Goal: Task Accomplishment & Management: Complete application form

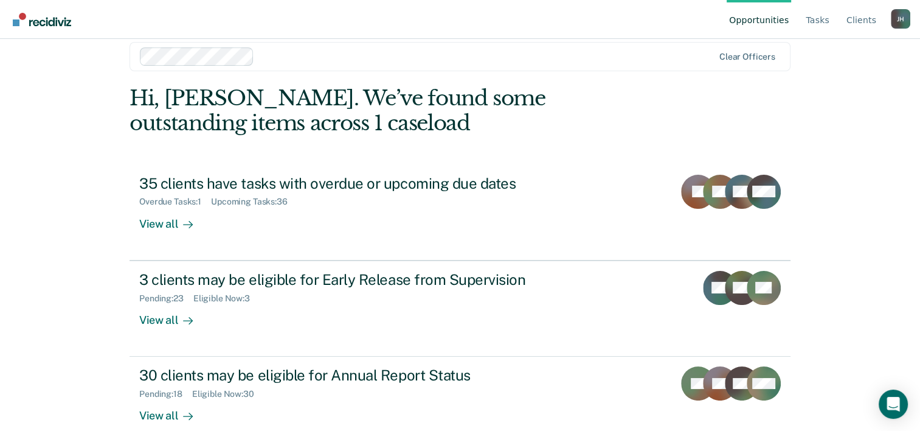
scroll to position [37, 0]
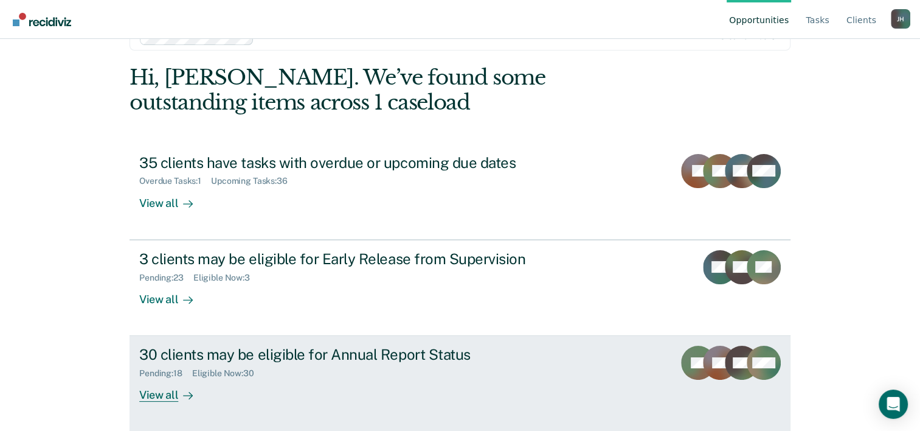
click at [379, 350] on div "30 clients may be eligible for Annual Report Status" at bounding box center [352, 354] width 427 height 18
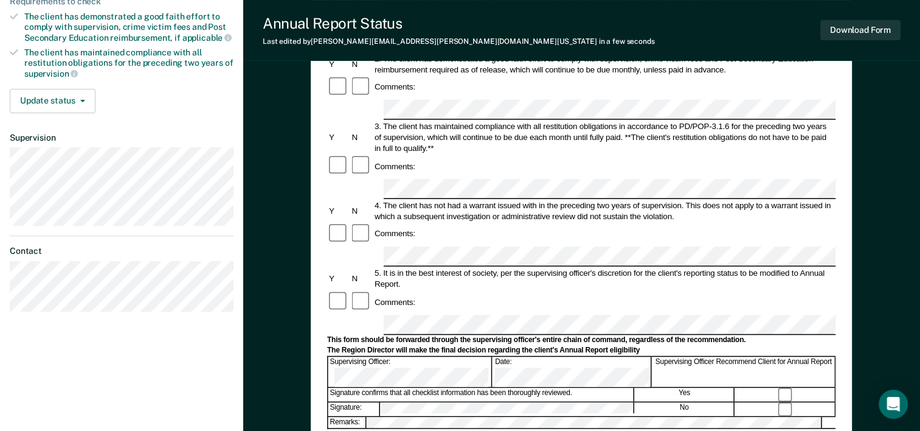
scroll to position [241, 0]
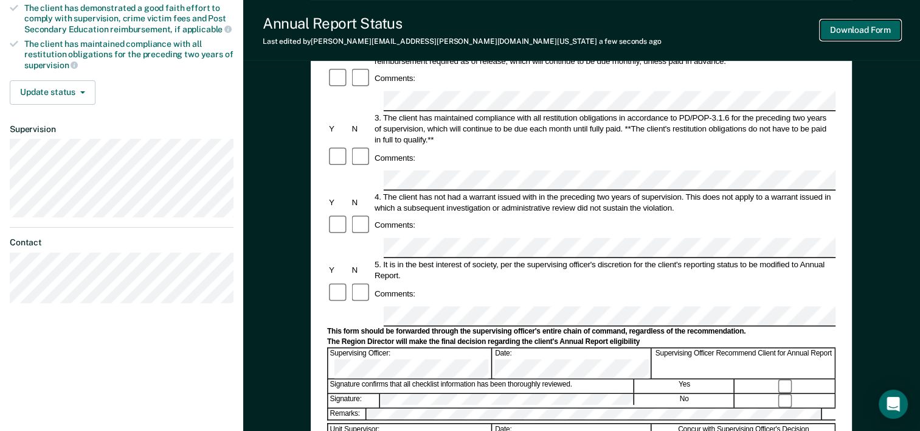
click at [860, 35] on button "Download Form" at bounding box center [860, 30] width 80 height 20
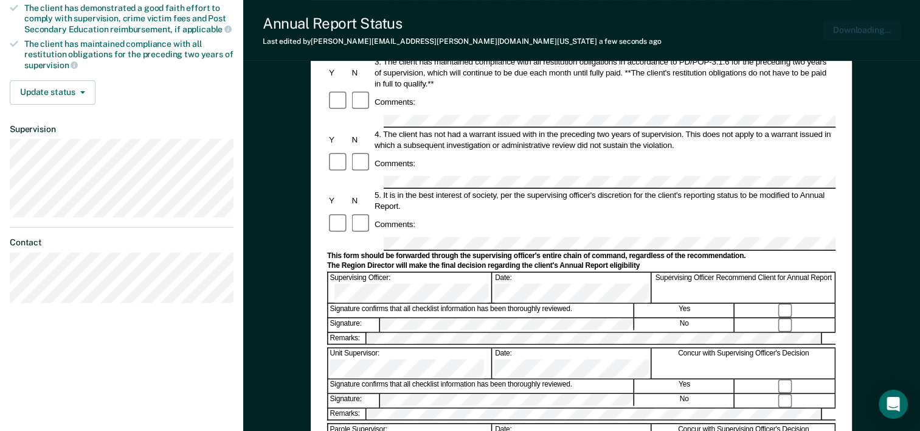
scroll to position [0, 0]
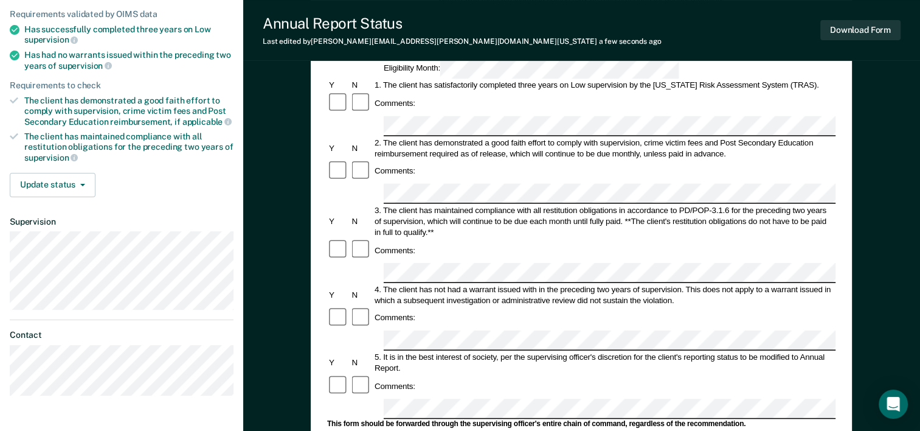
scroll to position [151, 0]
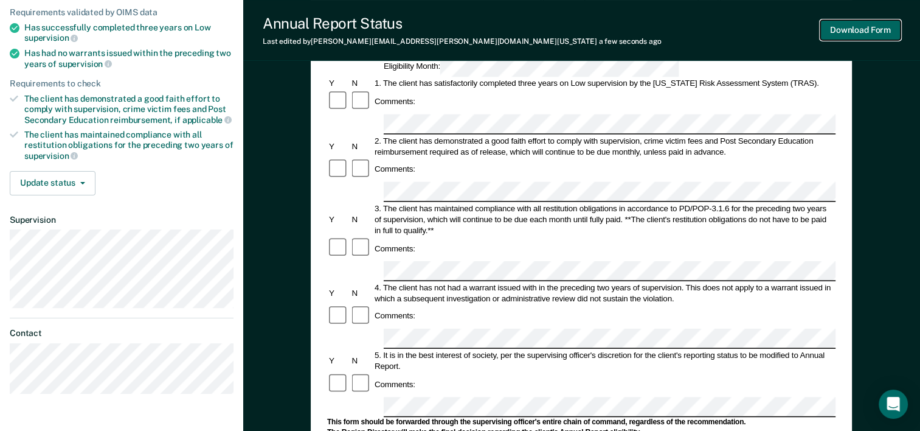
click at [848, 32] on button "Download Form" at bounding box center [860, 30] width 80 height 20
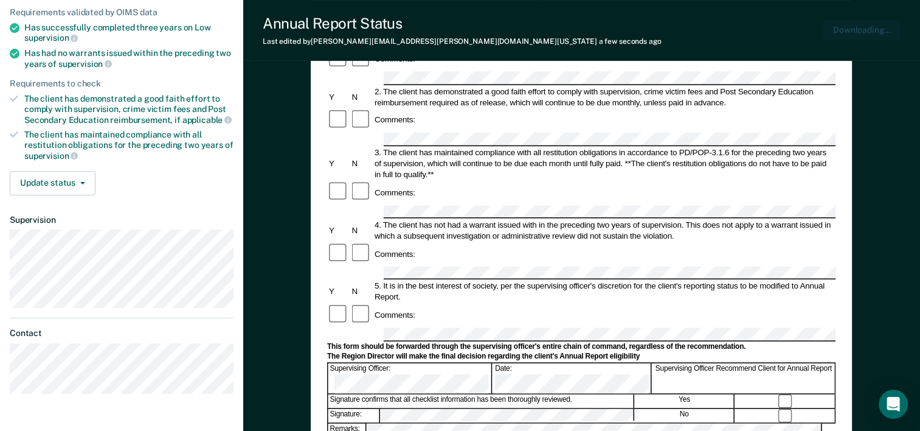
scroll to position [0, 0]
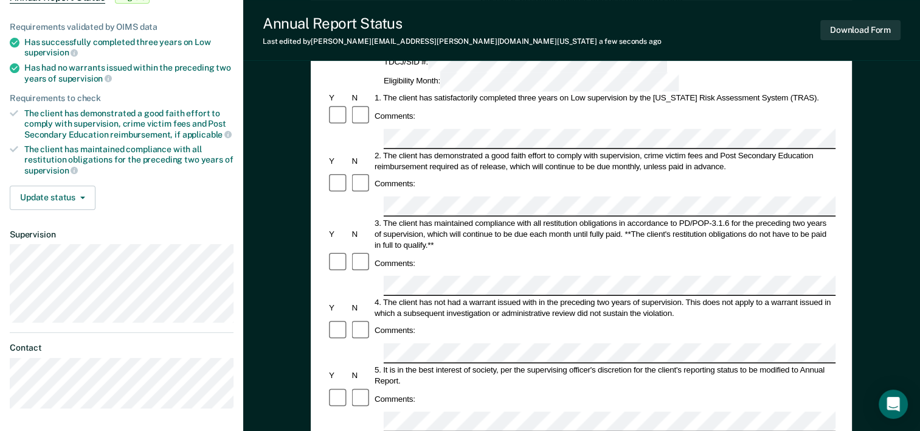
scroll to position [142, 0]
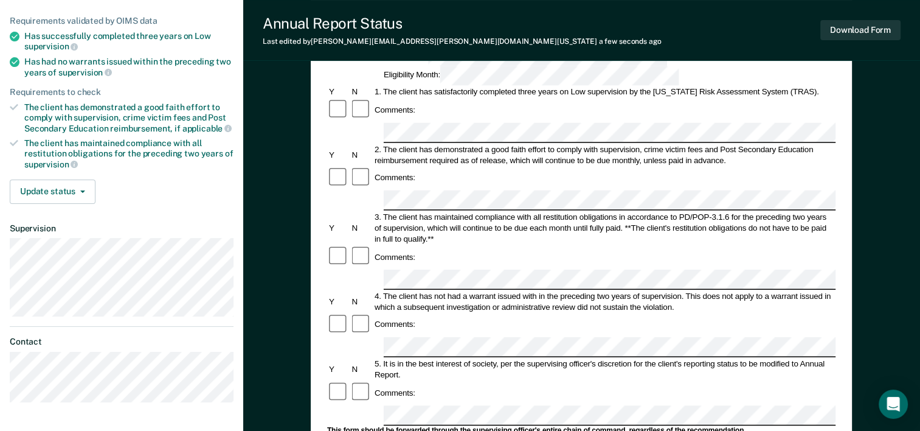
click at [461, 381] on div "Comments:" at bounding box center [581, 392] width 508 height 23
click at [395, 300] on form "Annual Reporting Checklist, Recommendation, and Determination Form Clients who …" at bounding box center [581, 403] width 508 height 857
click at [851, 38] on button "Download Form" at bounding box center [860, 30] width 80 height 20
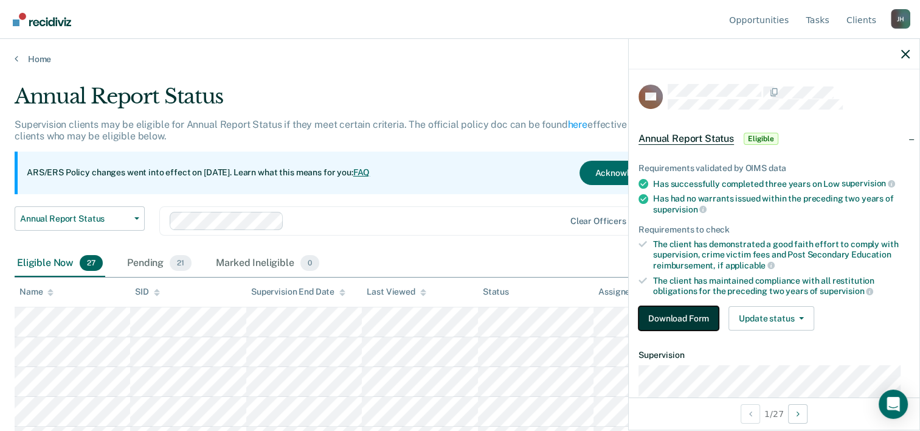
drag, startPoint x: 668, startPoint y: 304, endPoint x: 688, endPoint y: 314, distance: 22.3
drag, startPoint x: 688, startPoint y: 314, endPoint x: 671, endPoint y: 317, distance: 17.4
click at [671, 317] on button "Download Form" at bounding box center [679, 318] width 80 height 24
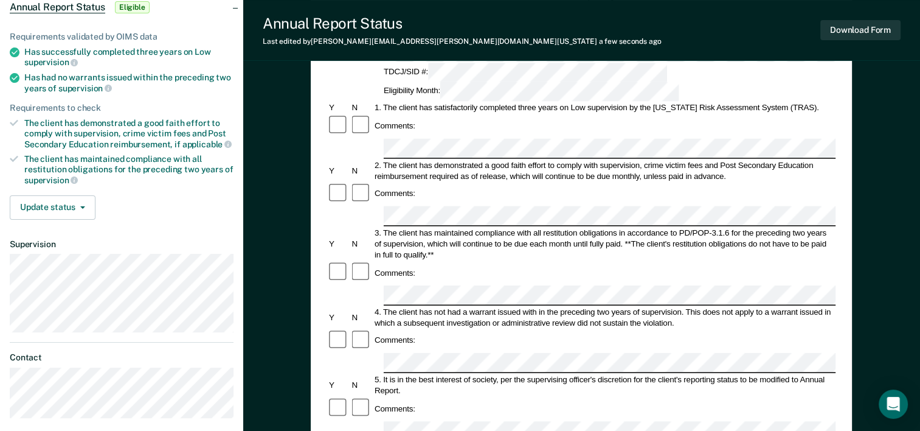
scroll to position [130, 0]
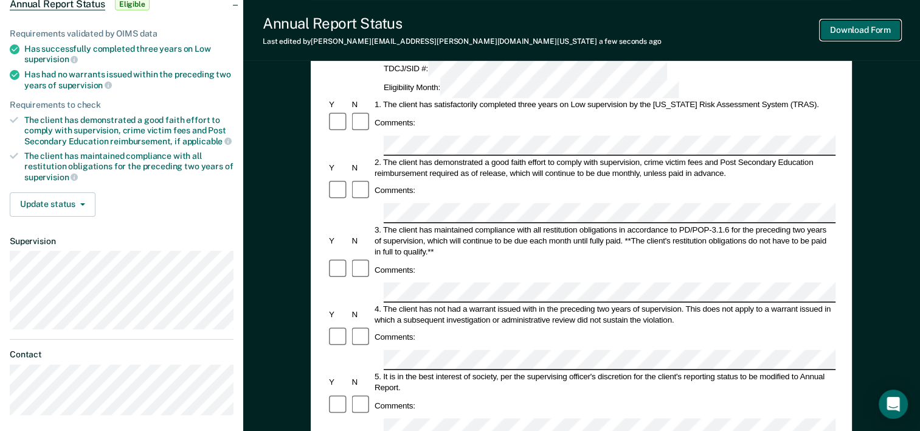
click at [839, 35] on button "Download Form" at bounding box center [860, 30] width 80 height 20
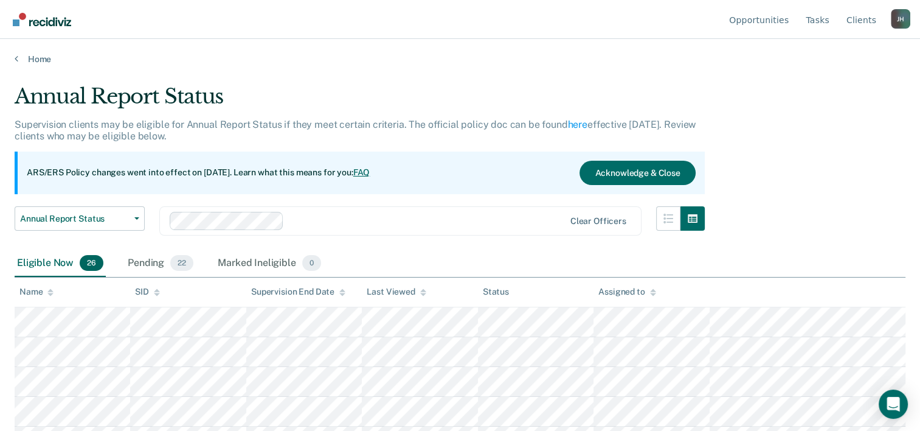
scroll to position [37, 0]
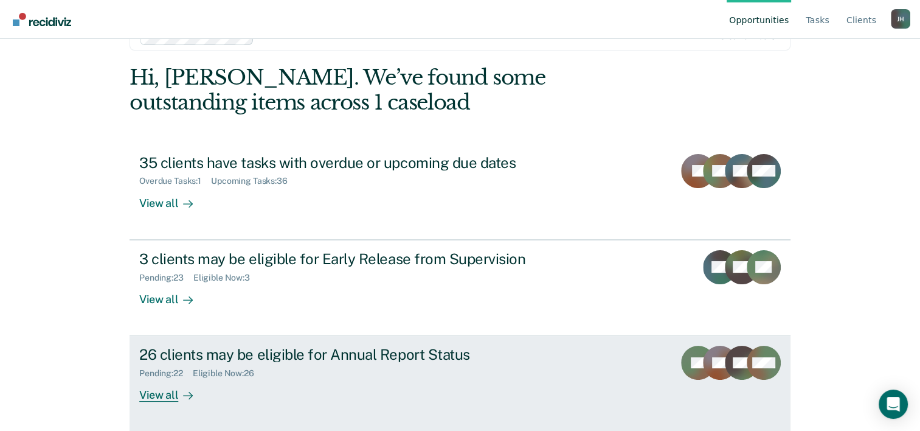
click at [410, 356] on div "26 clients may be eligible for Annual Report Status" at bounding box center [352, 354] width 427 height 18
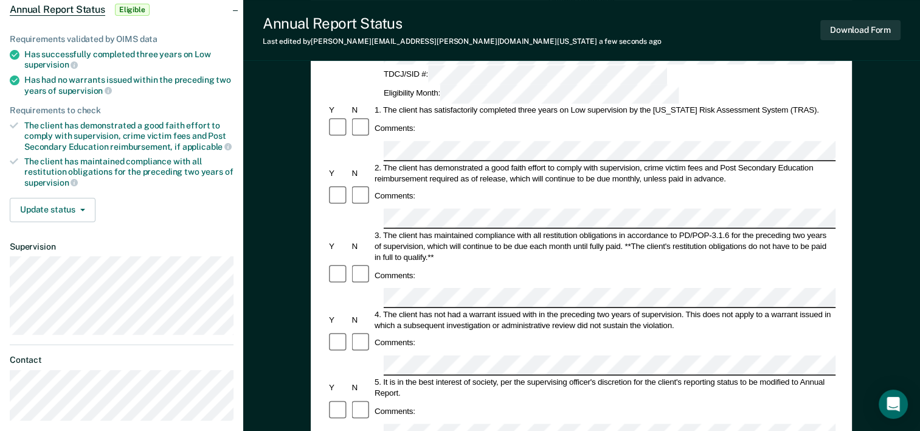
scroll to position [131, 0]
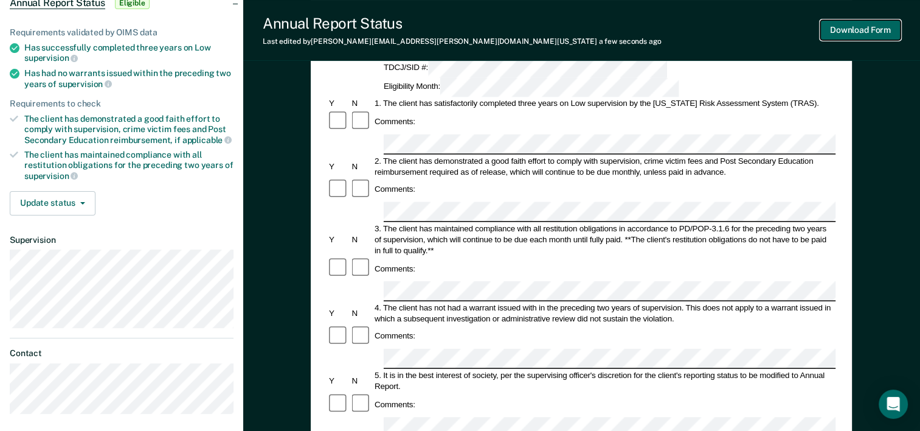
click at [854, 30] on button "Download Form" at bounding box center [860, 30] width 80 height 20
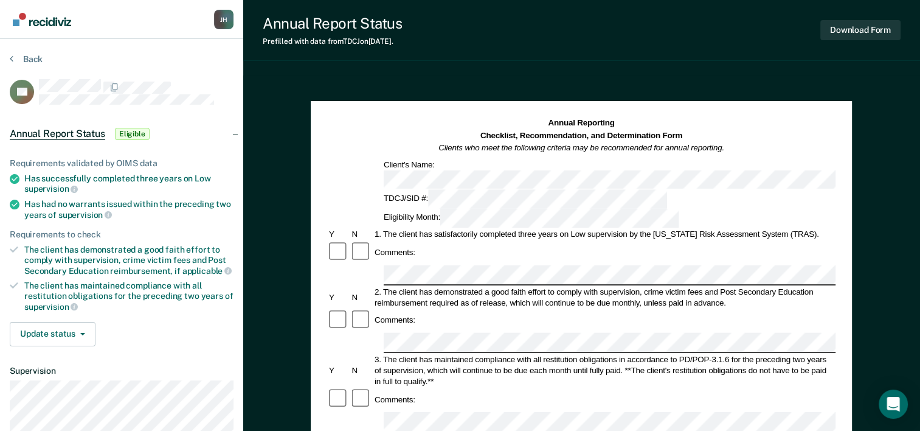
click at [833, 146] on div "Annual Reporting Checklist, Recommendation, and Determination Form Clients who …" at bounding box center [581, 135] width 508 height 37
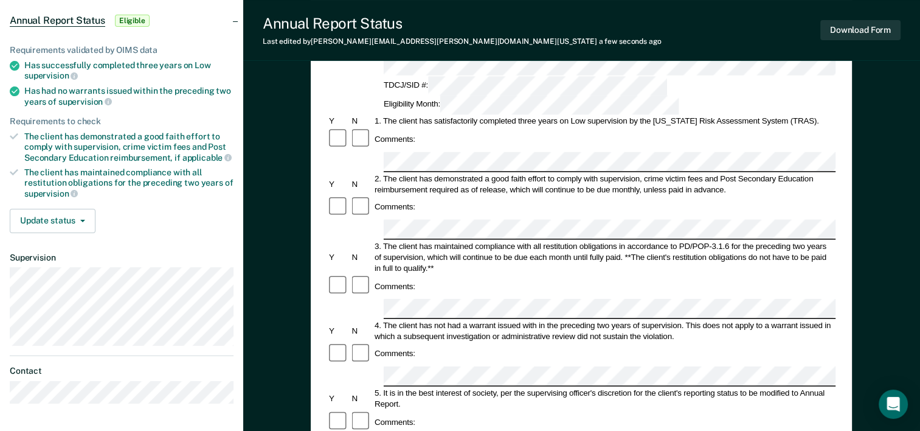
scroll to position [114, 0]
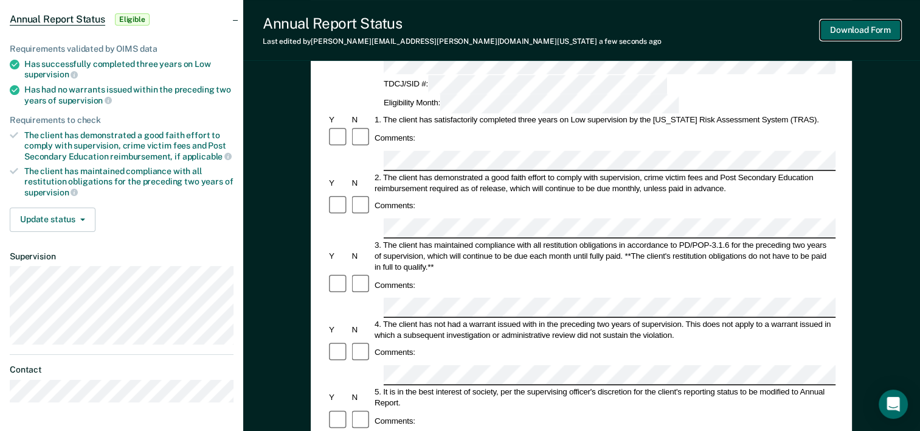
click at [840, 28] on button "Download Form" at bounding box center [860, 30] width 80 height 20
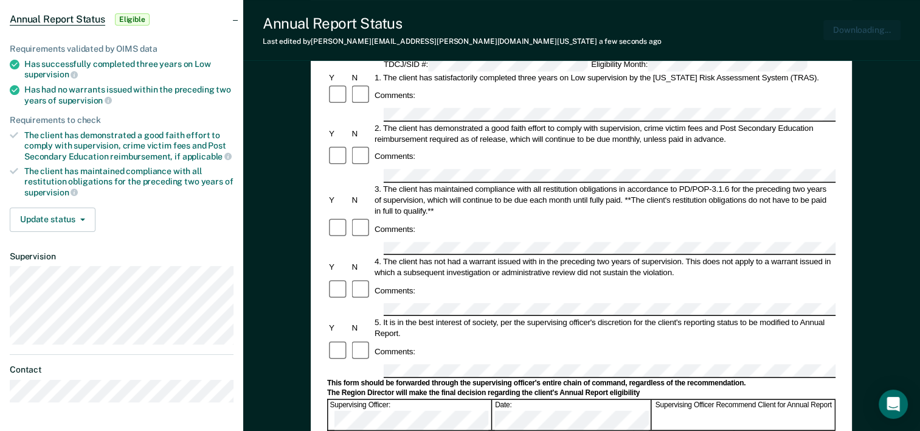
scroll to position [0, 0]
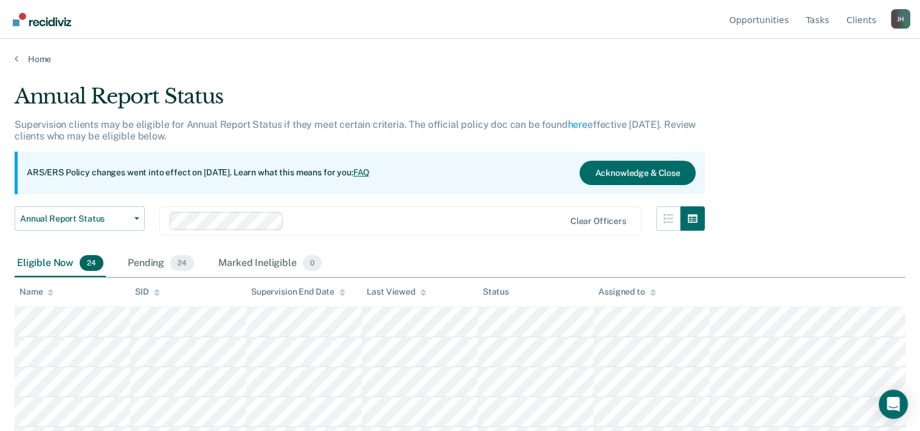
click at [206, 85] on div "Annual Report Status" at bounding box center [360, 101] width 690 height 35
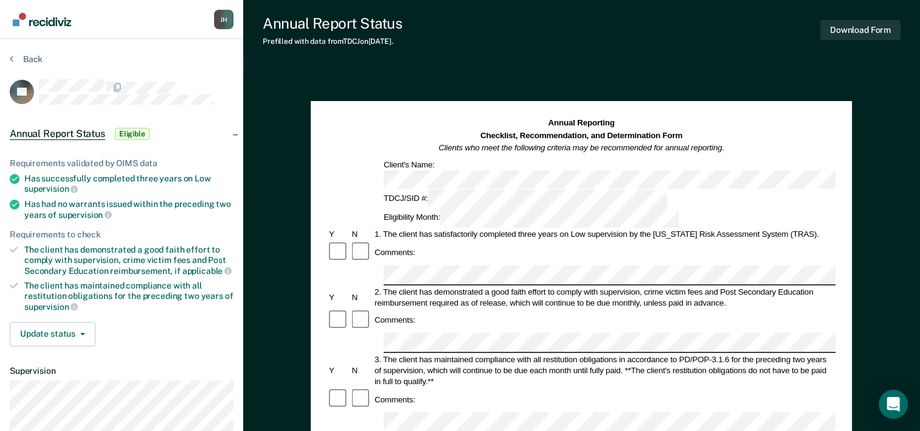
click at [840, 71] on div "Annual Report Status Prefilled with data from TDCJ on 10-04-2025 . Download For…" at bounding box center [581, 422] width 677 height 845
click at [509, 387] on div "Comments:" at bounding box center [581, 398] width 508 height 23
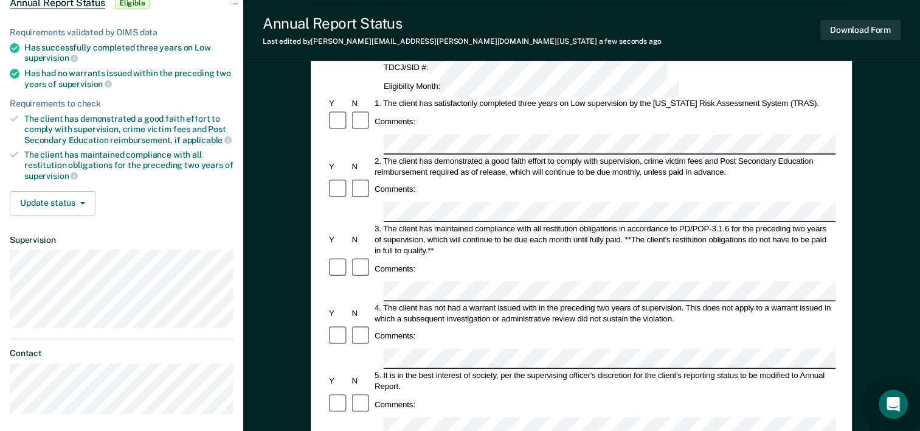
scroll to position [141, 0]
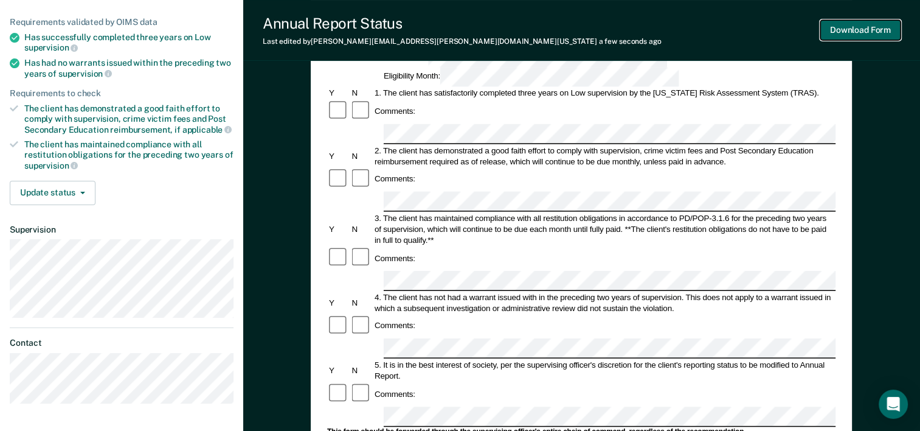
click at [842, 35] on button "Download Form" at bounding box center [860, 30] width 80 height 20
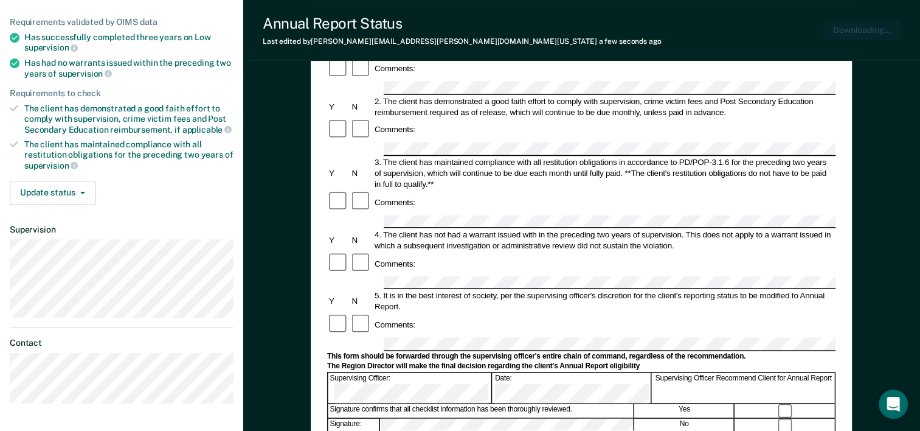
scroll to position [0, 0]
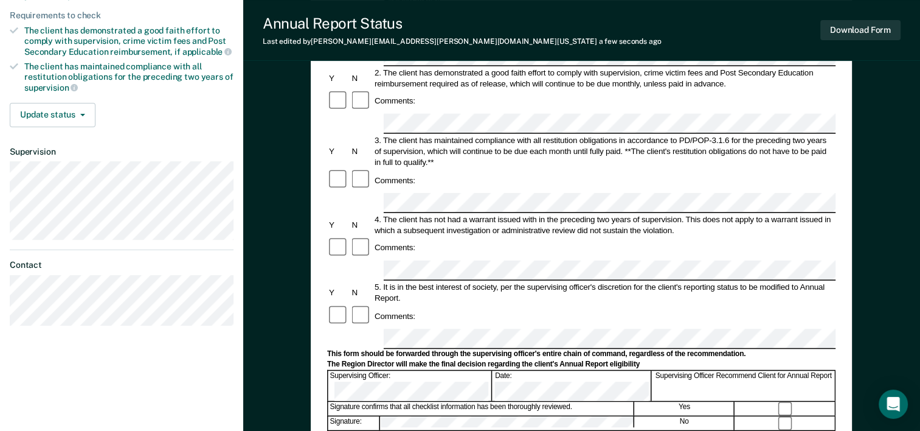
scroll to position [224, 0]
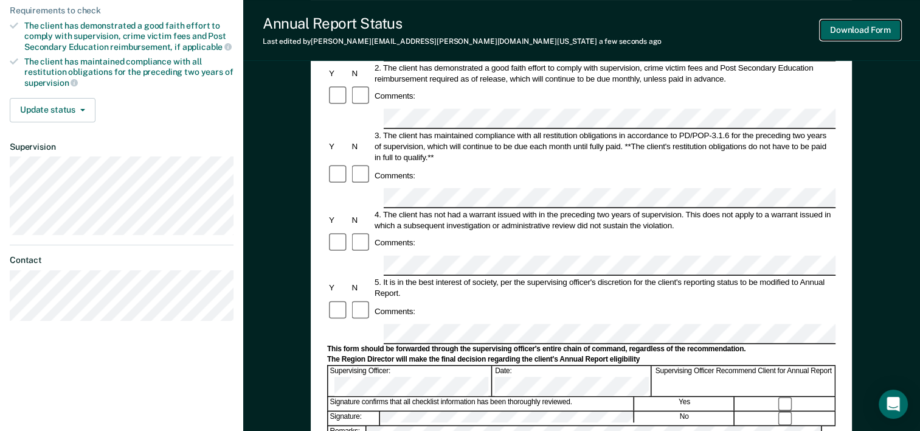
click at [834, 34] on button "Download Form" at bounding box center [860, 30] width 80 height 20
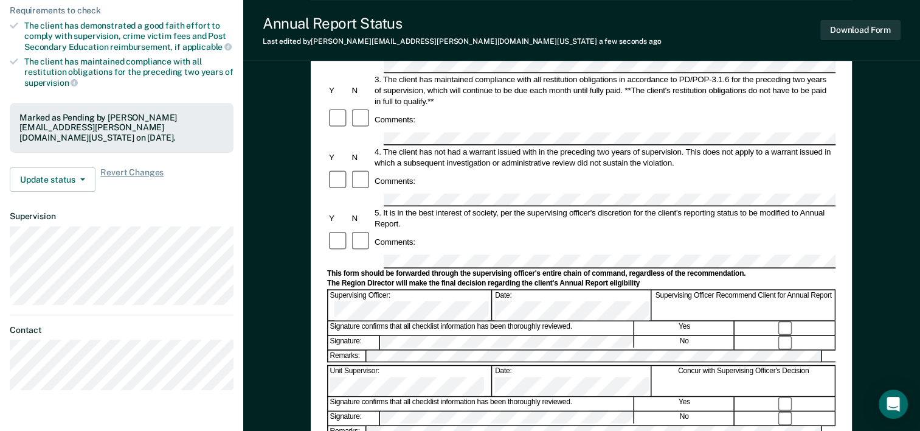
scroll to position [0, 0]
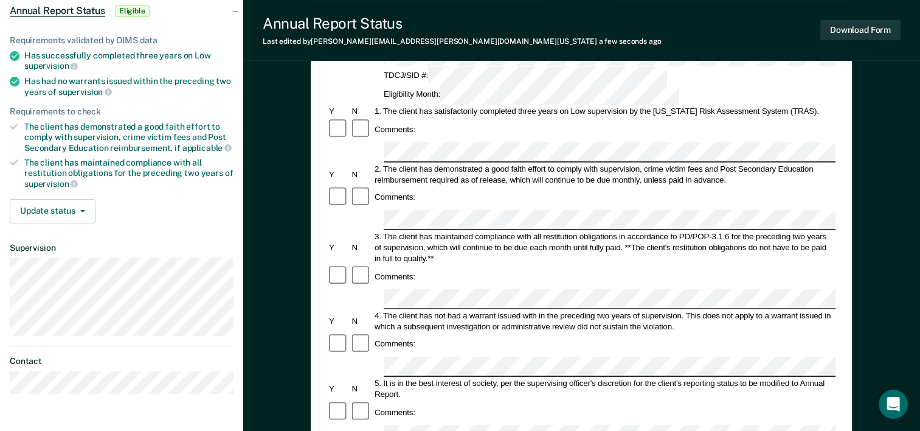
scroll to position [279, 0]
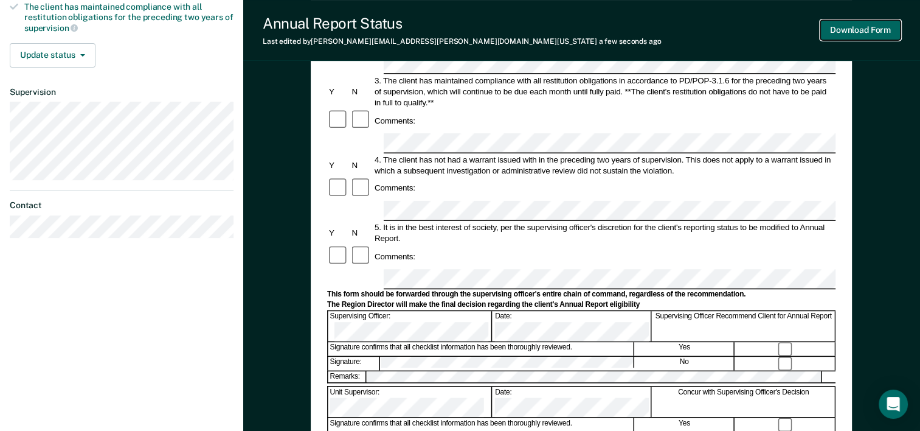
click at [835, 31] on button "Download Form" at bounding box center [860, 30] width 80 height 20
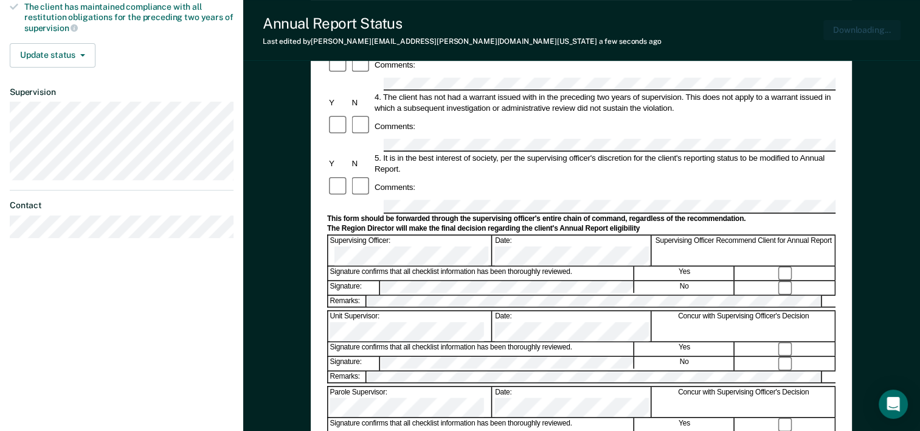
scroll to position [0, 0]
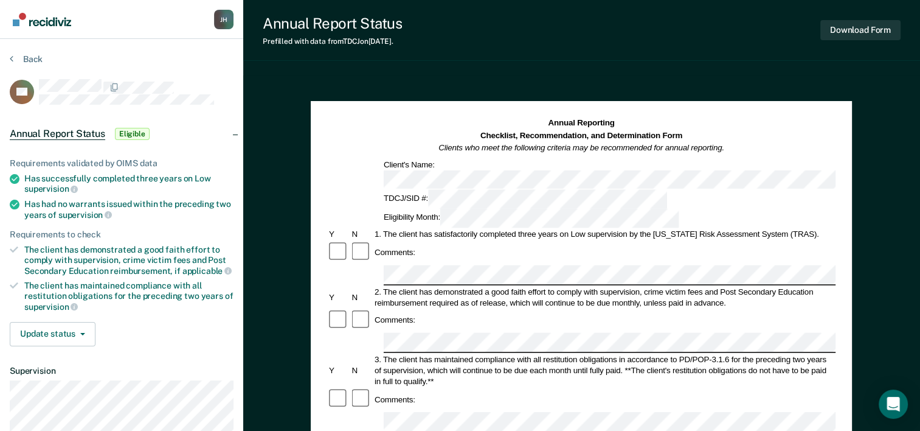
click at [421, 308] on div "Comments:" at bounding box center [581, 319] width 508 height 23
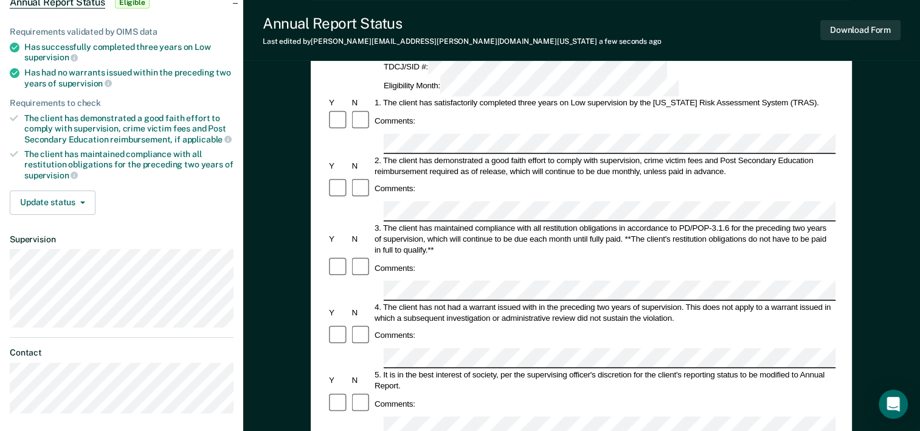
scroll to position [141, 0]
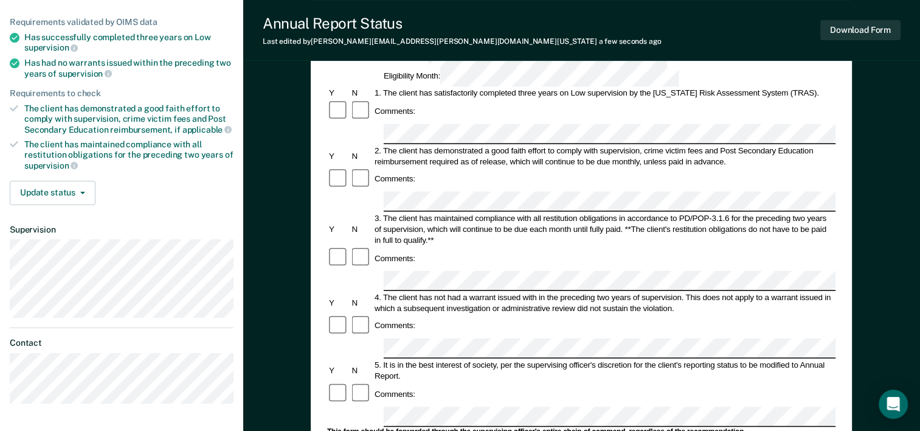
click at [833, 30] on button "Download Form" at bounding box center [860, 30] width 80 height 20
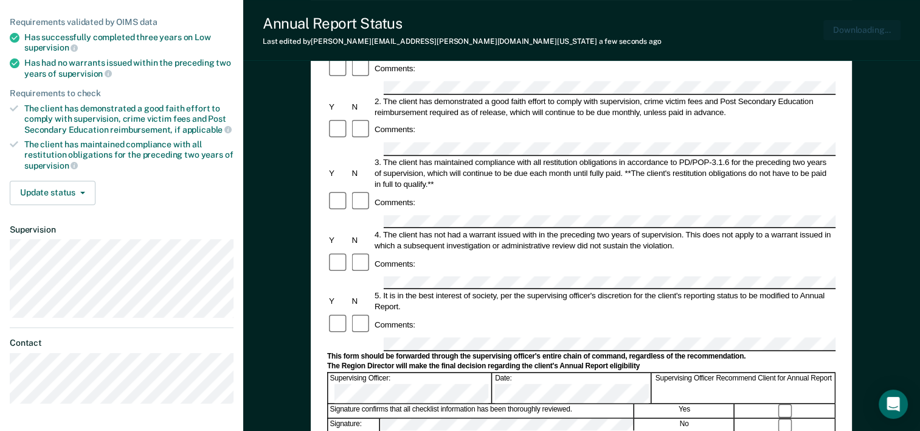
scroll to position [0, 0]
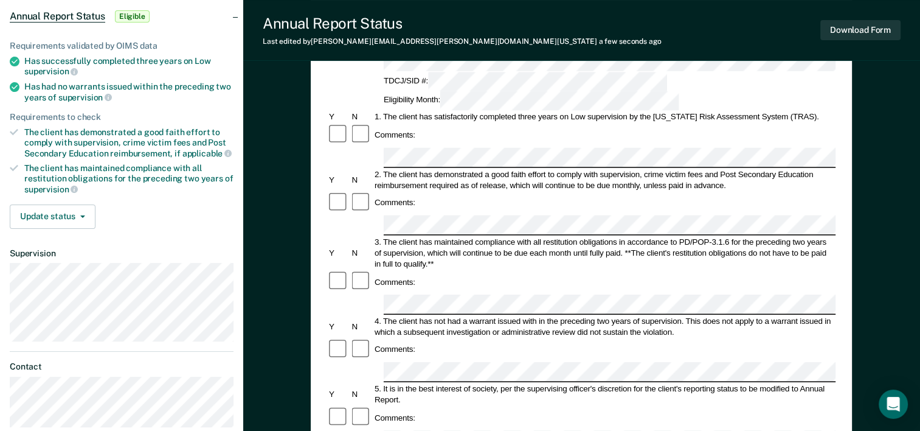
scroll to position [122, 0]
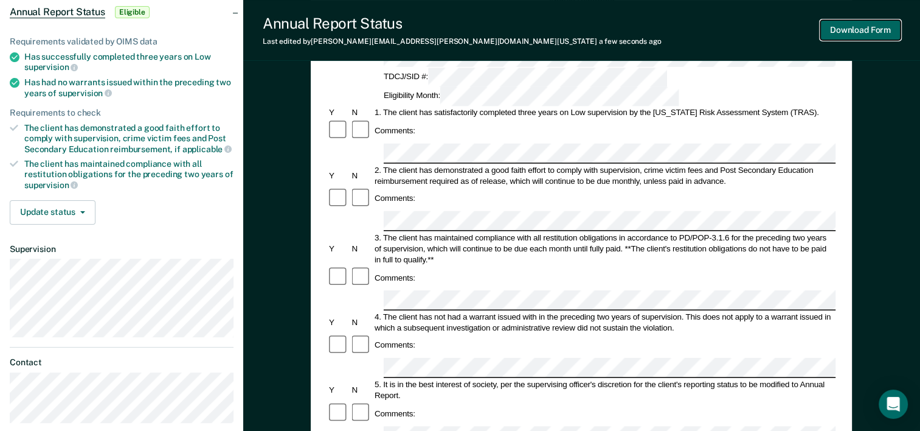
click at [832, 33] on button "Download Form" at bounding box center [860, 30] width 80 height 20
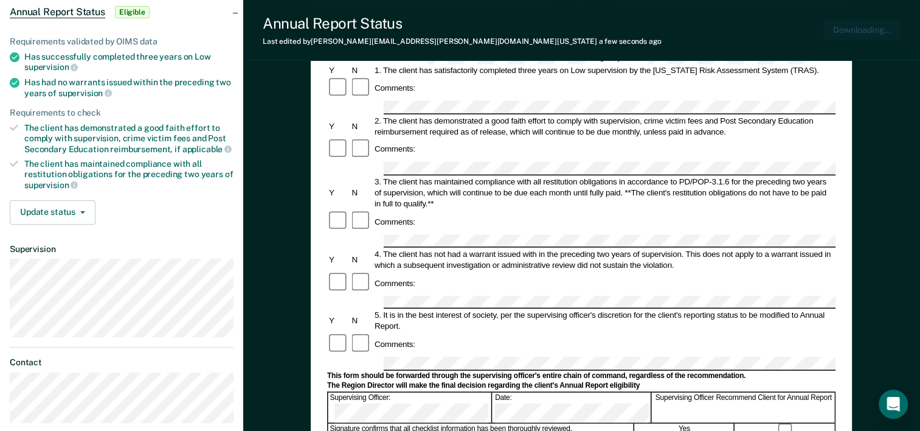
scroll to position [0, 0]
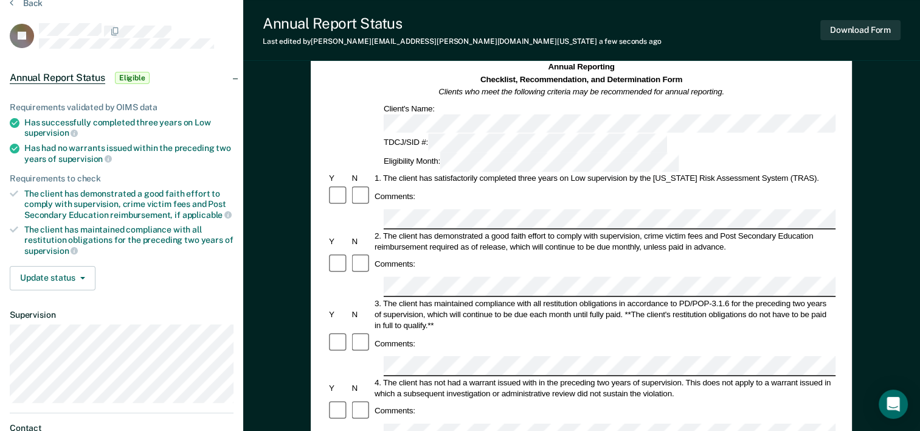
scroll to position [55, 0]
click at [851, 33] on button "Download Form" at bounding box center [860, 30] width 80 height 20
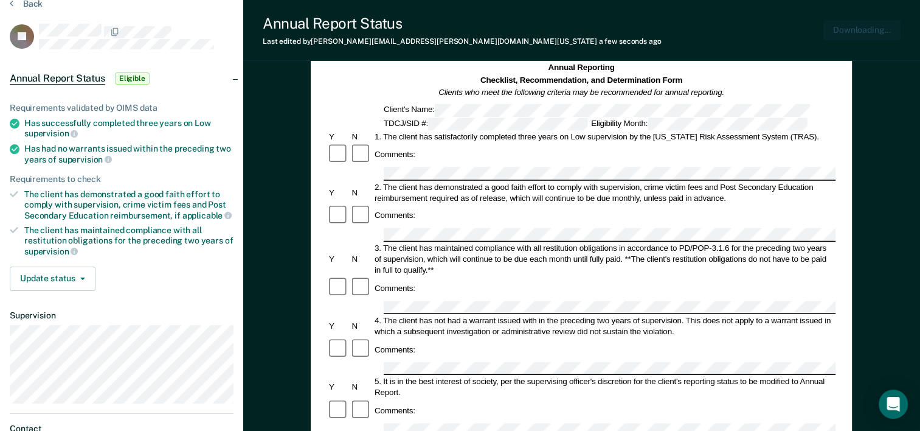
scroll to position [0, 0]
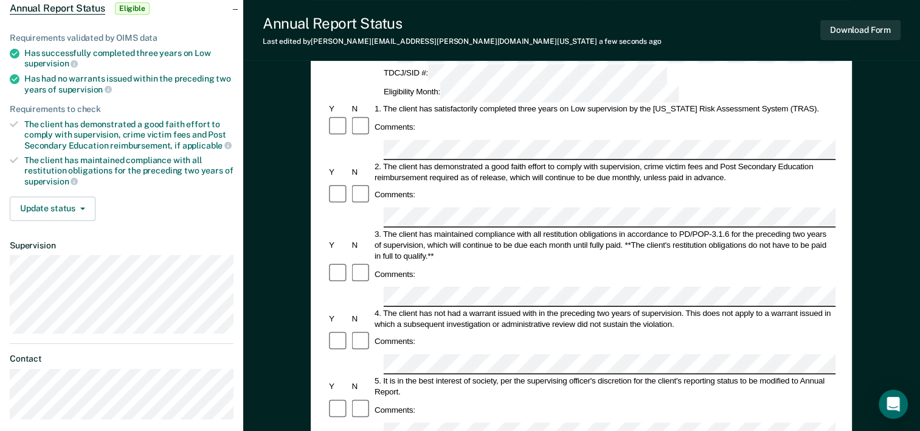
scroll to position [130, 0]
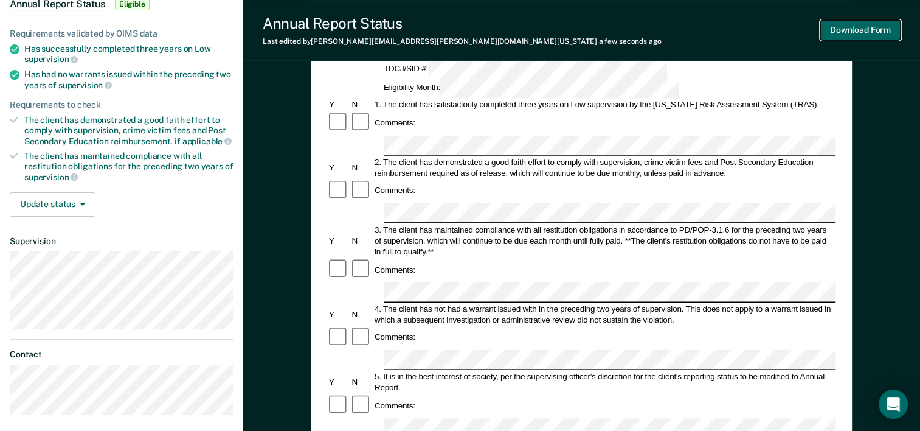
click at [859, 35] on button "Download Form" at bounding box center [860, 30] width 80 height 20
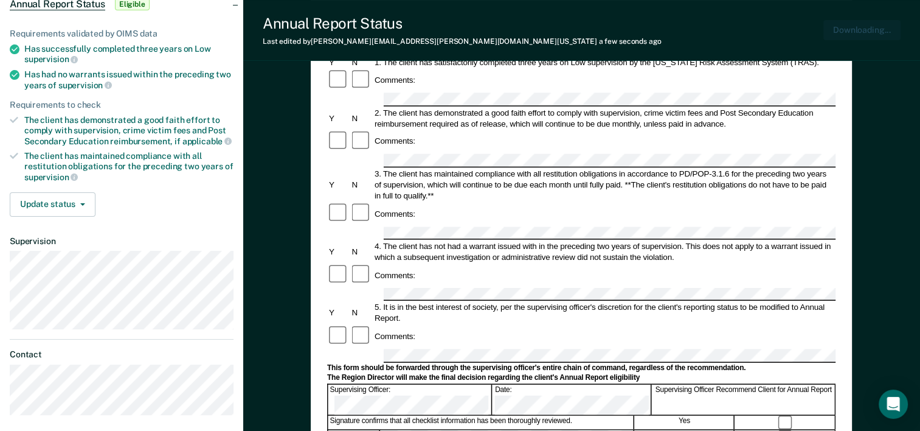
scroll to position [0, 0]
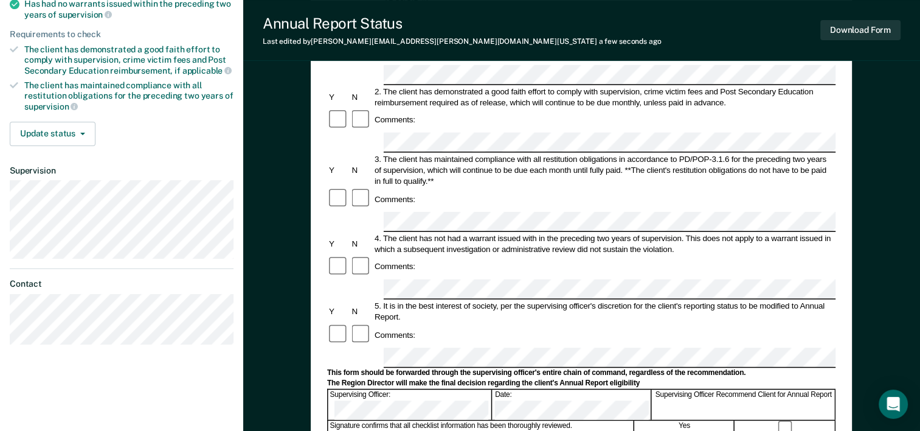
scroll to position [204, 0]
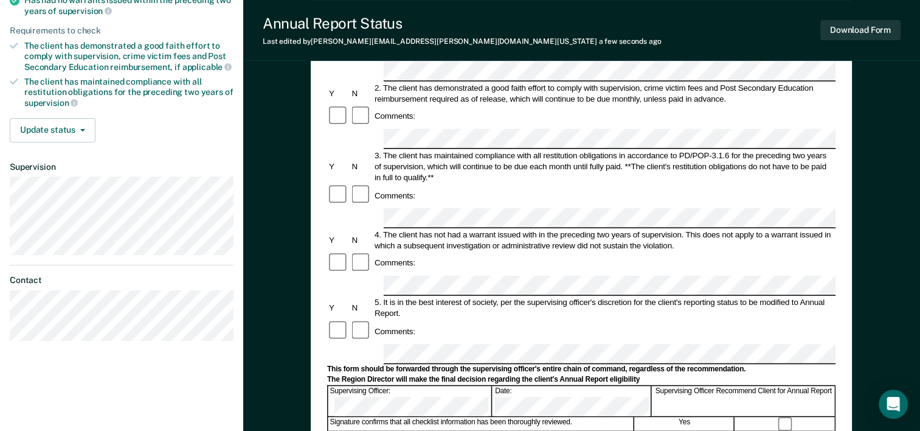
click at [782, 430] on div "Signature: No" at bounding box center [581, 438] width 508 height 15
click at [834, 32] on button "Download Form" at bounding box center [860, 30] width 80 height 20
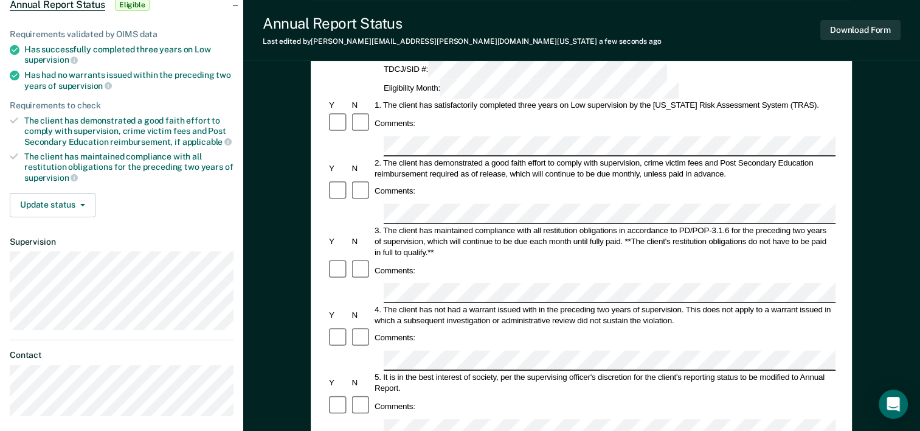
scroll to position [137, 0]
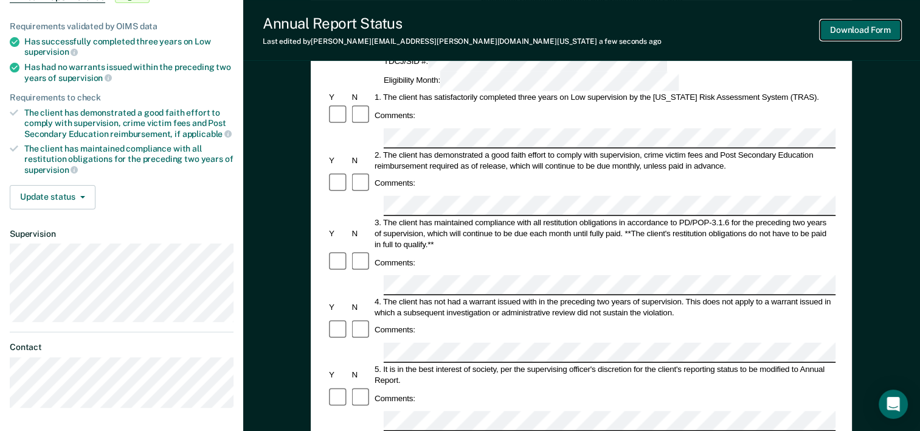
click at [827, 29] on button "Download Form" at bounding box center [860, 30] width 80 height 20
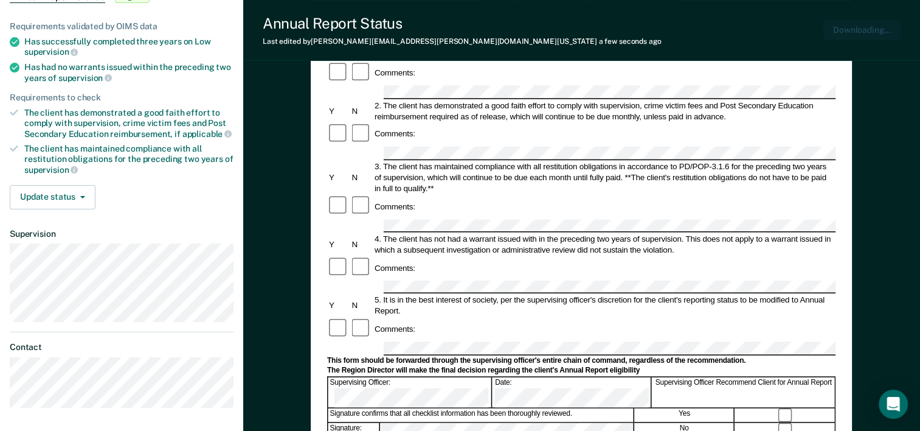
scroll to position [0, 0]
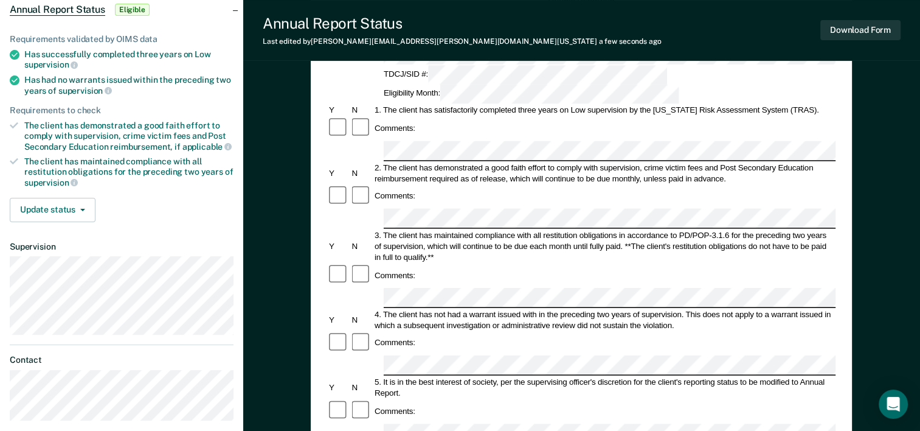
scroll to position [127, 0]
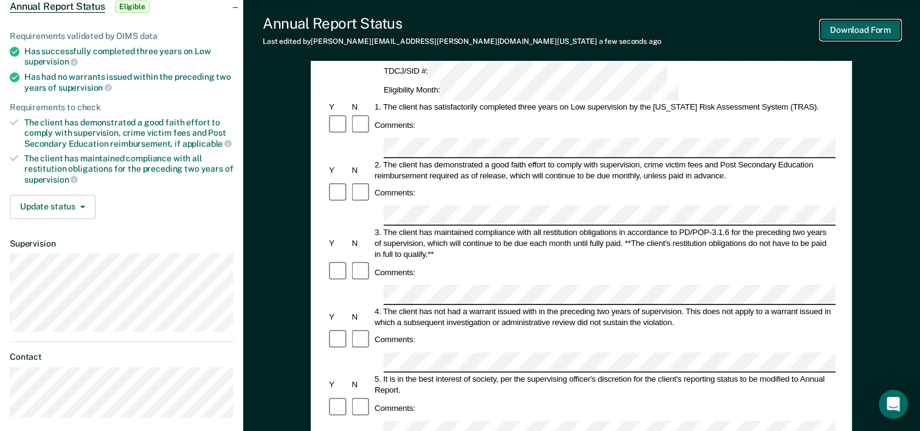
click at [830, 32] on button "Download Form" at bounding box center [860, 30] width 80 height 20
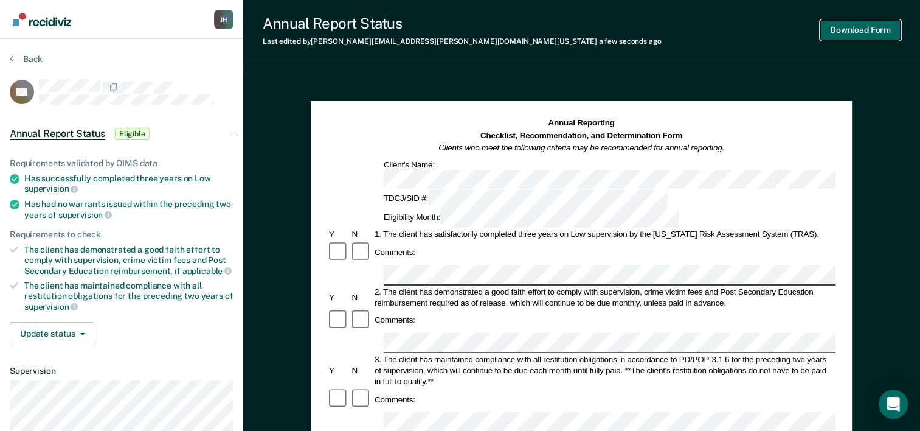
click at [846, 30] on button "Download Form" at bounding box center [860, 30] width 80 height 20
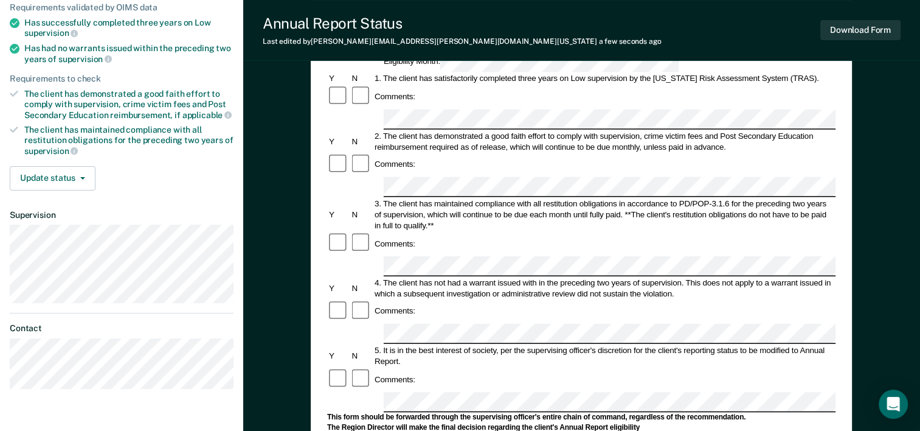
scroll to position [164, 0]
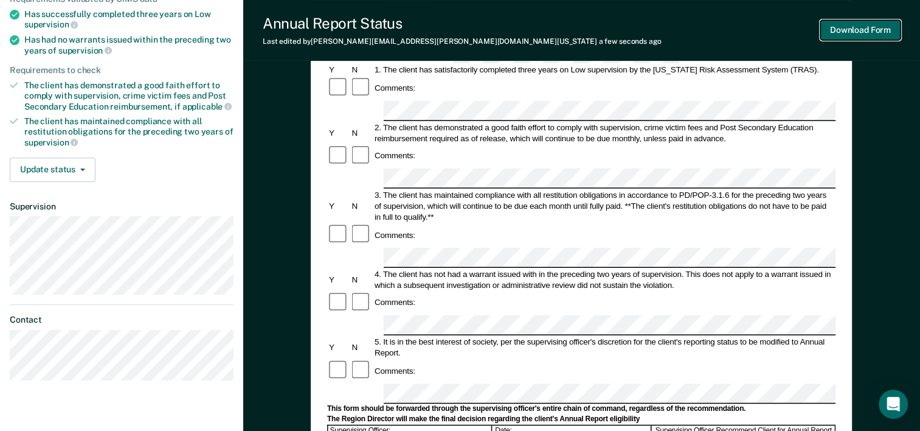
click at [856, 35] on button "Download Form" at bounding box center [860, 30] width 80 height 20
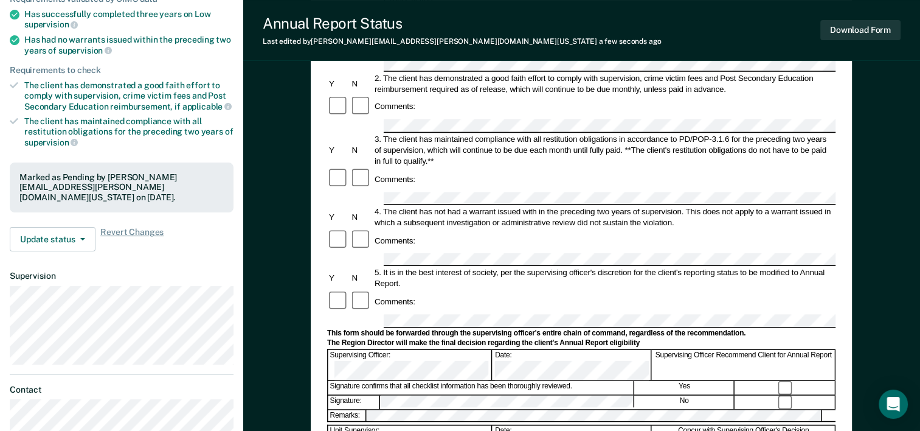
scroll to position [0, 0]
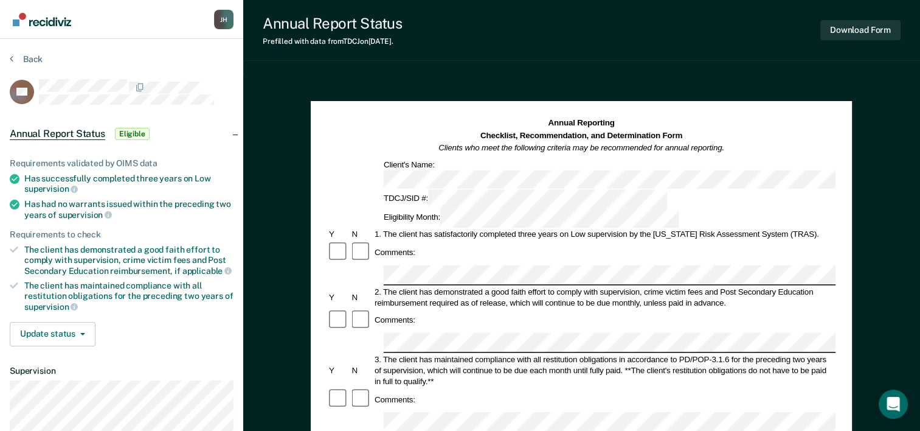
click at [411, 308] on div "Comments:" at bounding box center [581, 319] width 508 height 23
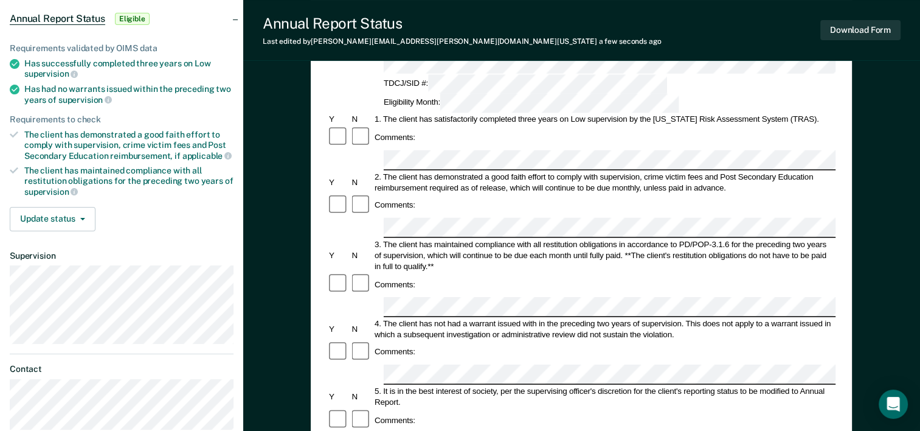
scroll to position [119, 0]
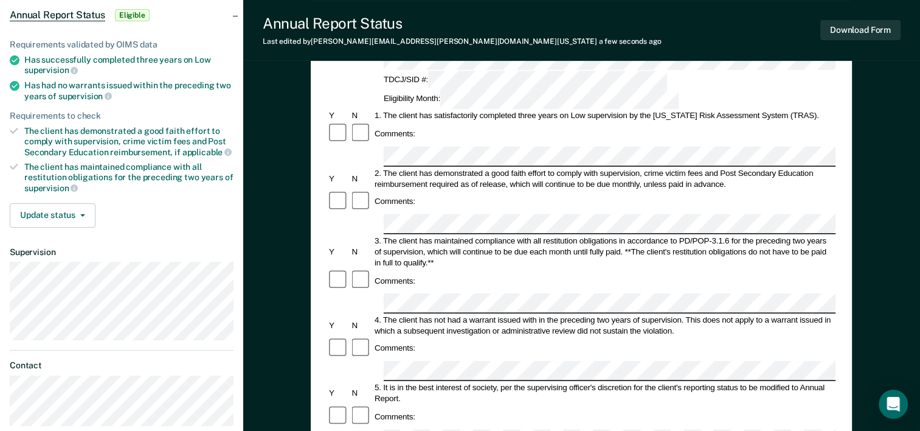
click at [390, 345] on form "Annual Reporting Checklist, Recommendation, and Determination Form Clients who …" at bounding box center [581, 427] width 508 height 857
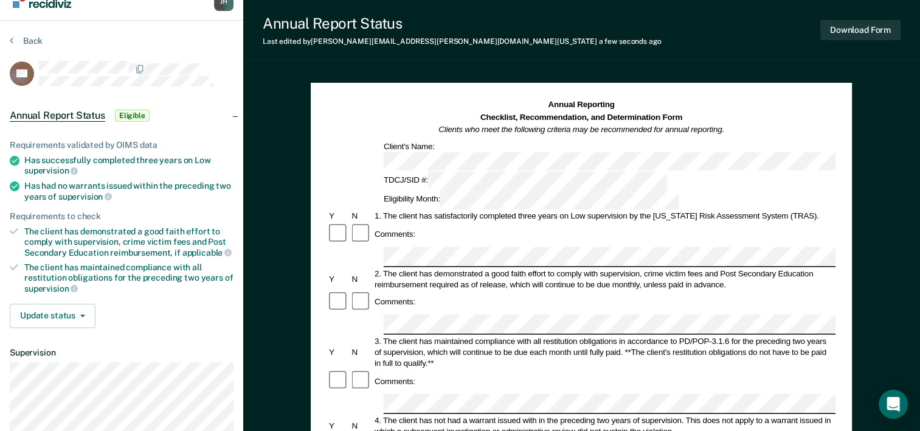
scroll to position [0, 0]
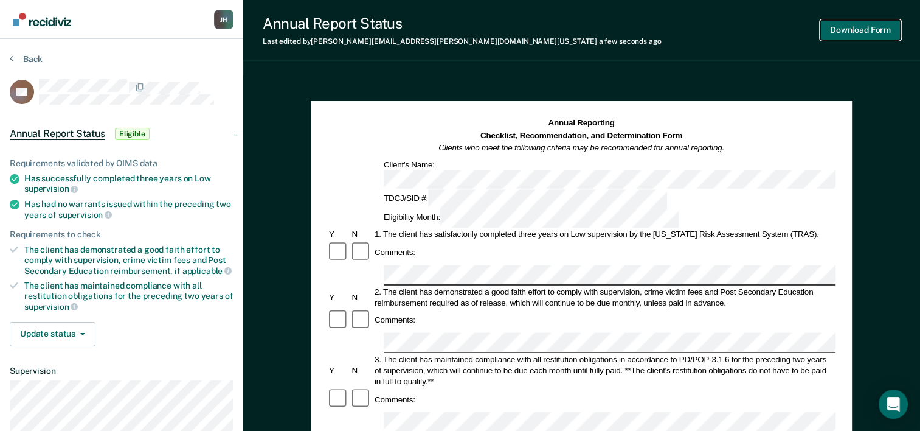
click at [839, 29] on button "Download Form" at bounding box center [860, 30] width 80 height 20
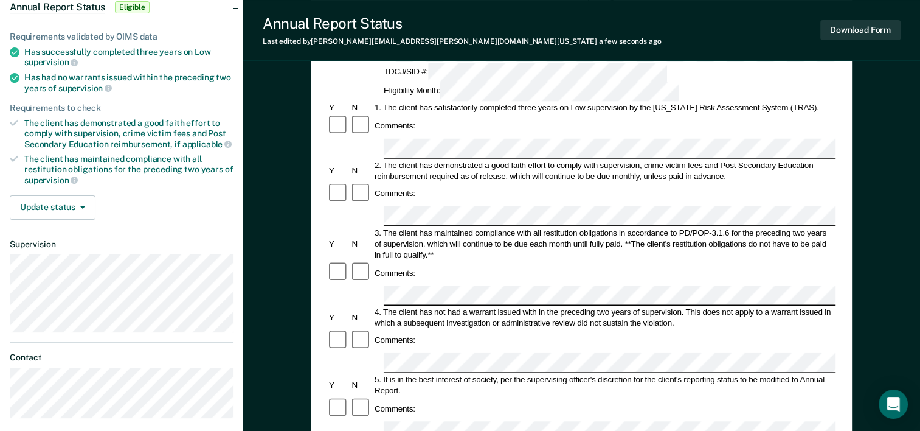
scroll to position [139, 0]
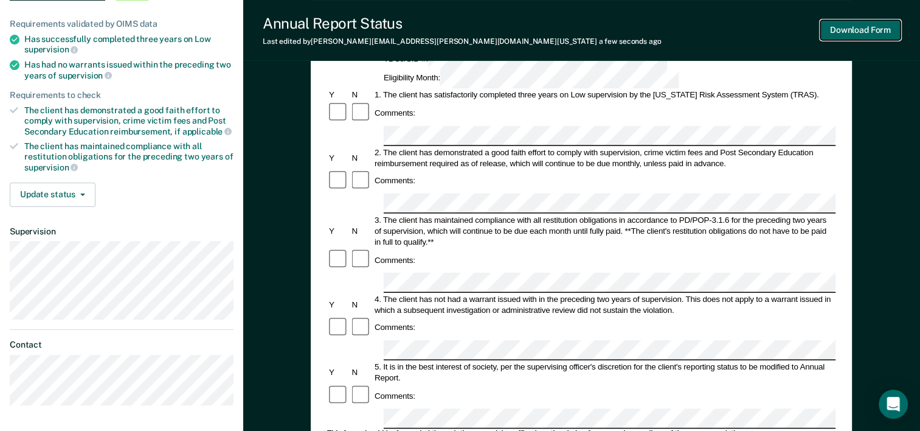
click at [866, 29] on button "Download Form" at bounding box center [860, 30] width 80 height 20
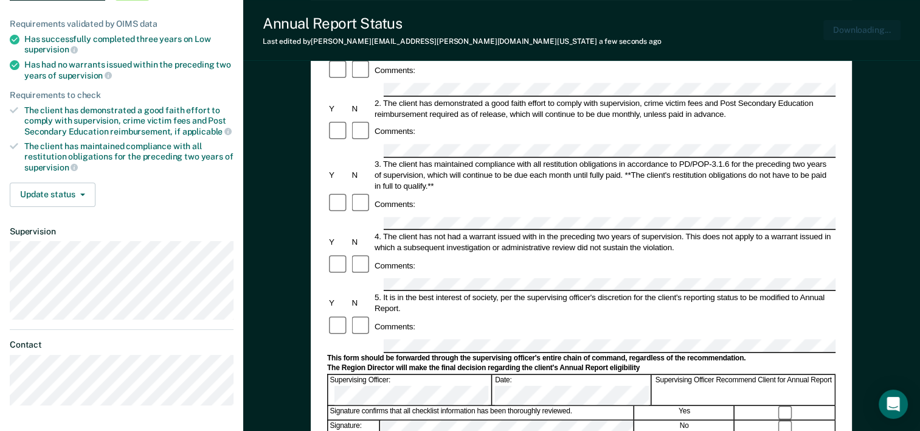
click at [617, 44] on div "Annual Report Status Last edited by [PERSON_NAME][EMAIL_ADDRESS][PERSON_NAME][D…" at bounding box center [581, 30] width 677 height 61
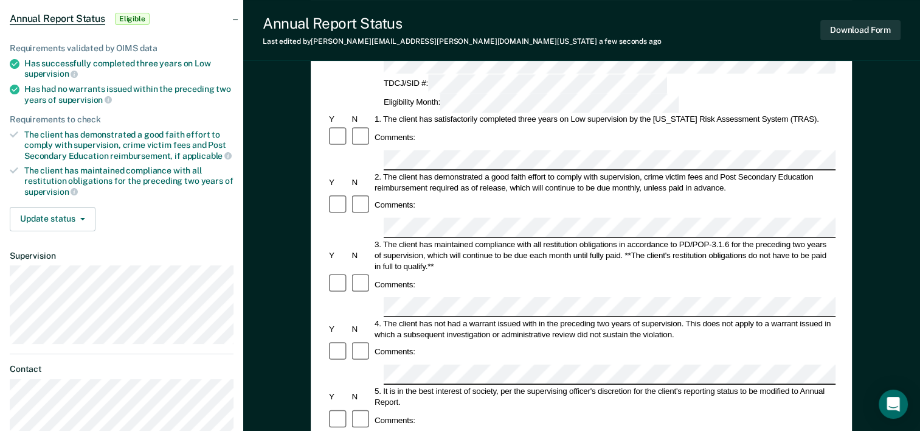
scroll to position [122, 0]
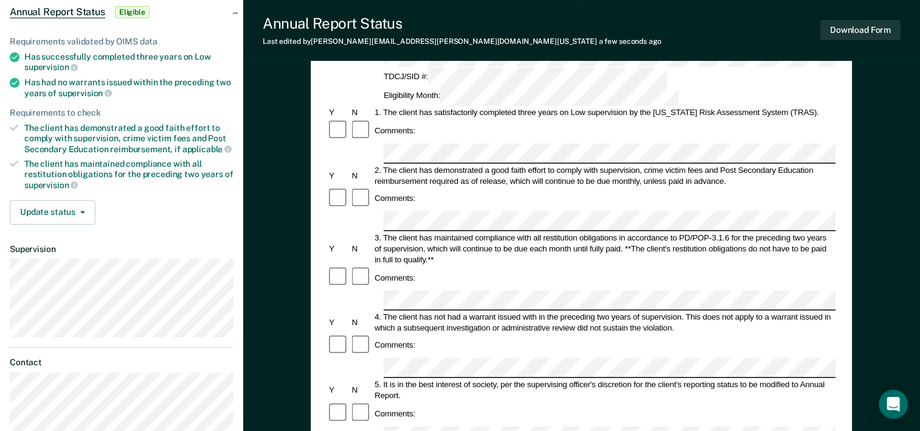
click at [600, 401] on div "Comments:" at bounding box center [581, 412] width 508 height 23
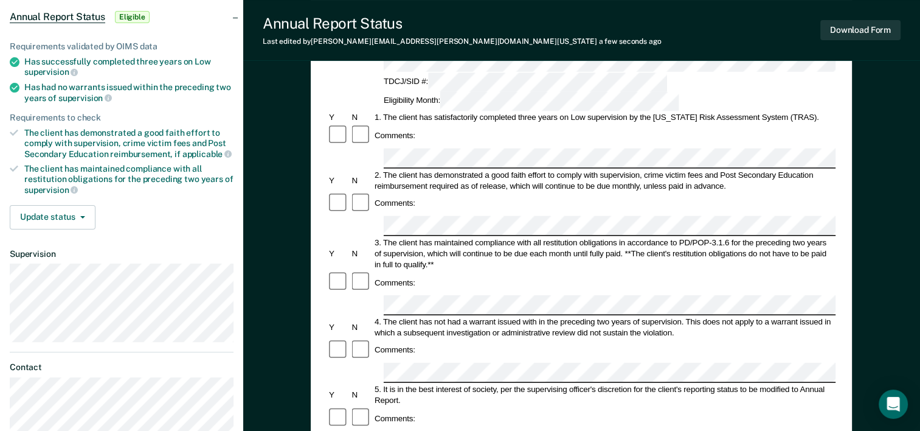
scroll to position [117, 0]
click at [870, 27] on button "Download Form" at bounding box center [860, 30] width 80 height 20
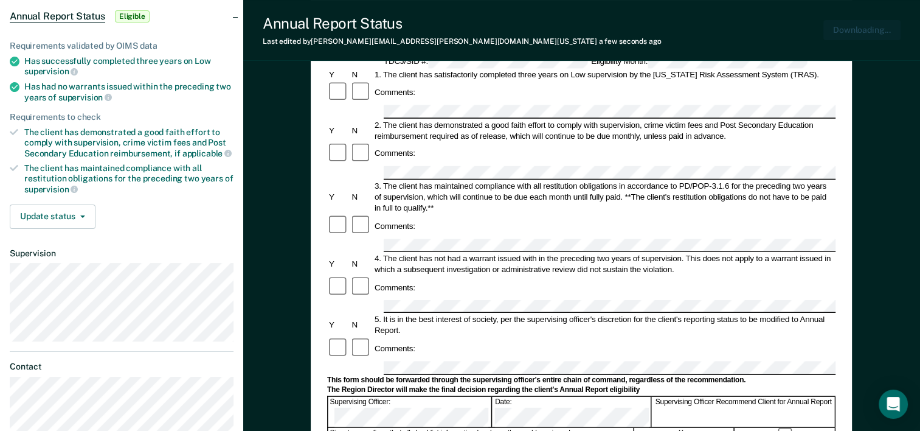
scroll to position [0, 0]
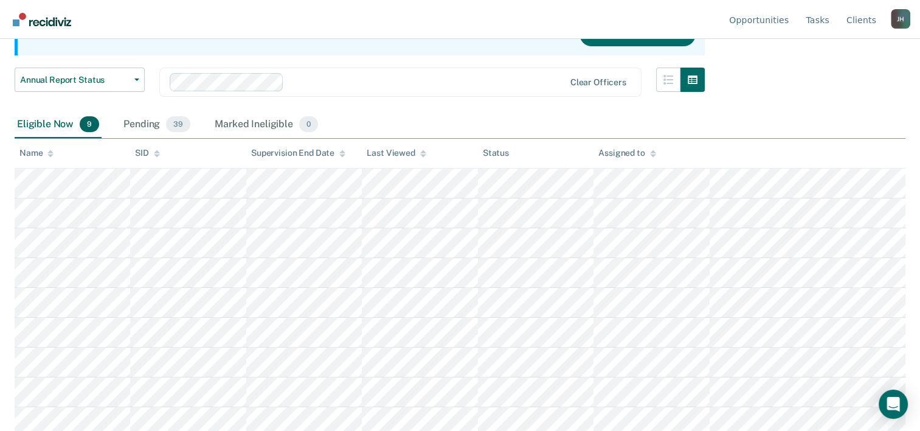
scroll to position [144, 0]
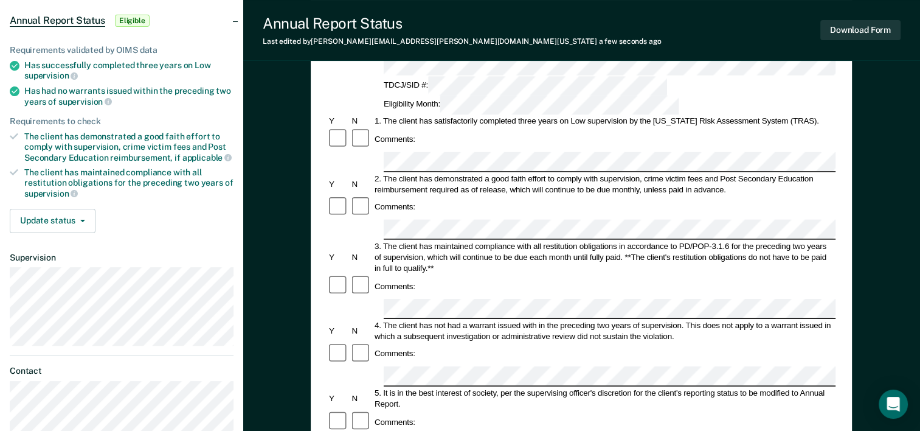
scroll to position [115, 0]
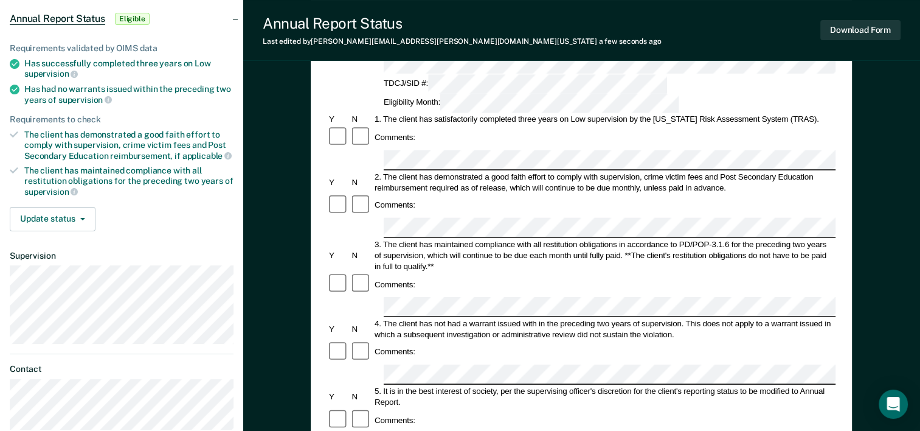
click at [364, 408] on div at bounding box center [361, 419] width 23 height 23
click at [833, 35] on button "Download Form" at bounding box center [860, 30] width 80 height 20
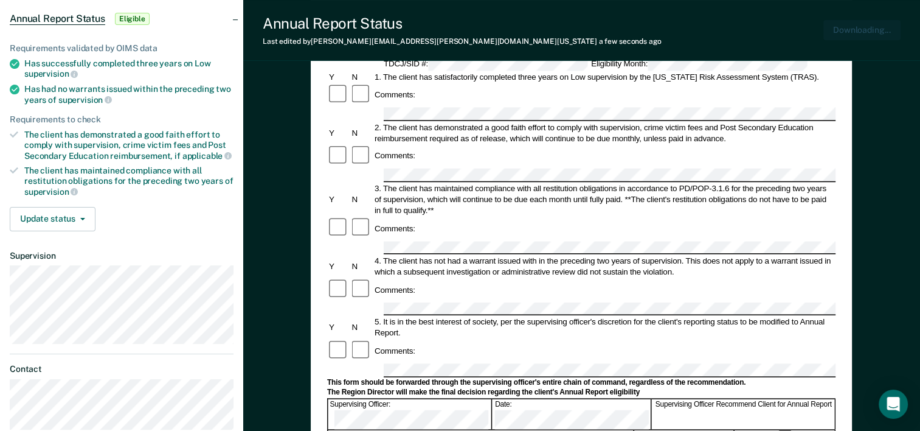
scroll to position [0, 0]
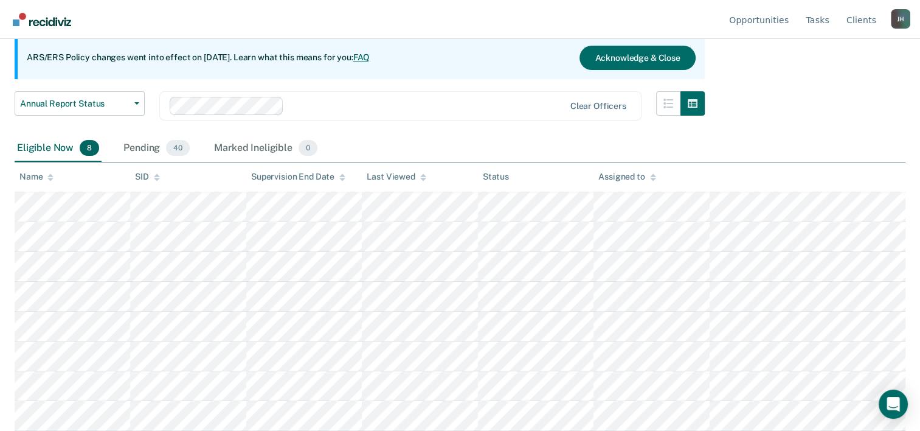
scroll to position [114, 0]
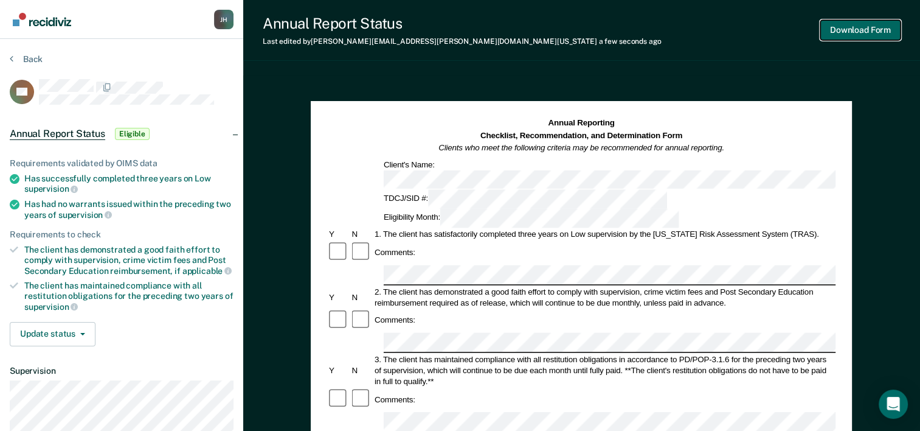
click at [861, 29] on button "Download Form" at bounding box center [860, 30] width 80 height 20
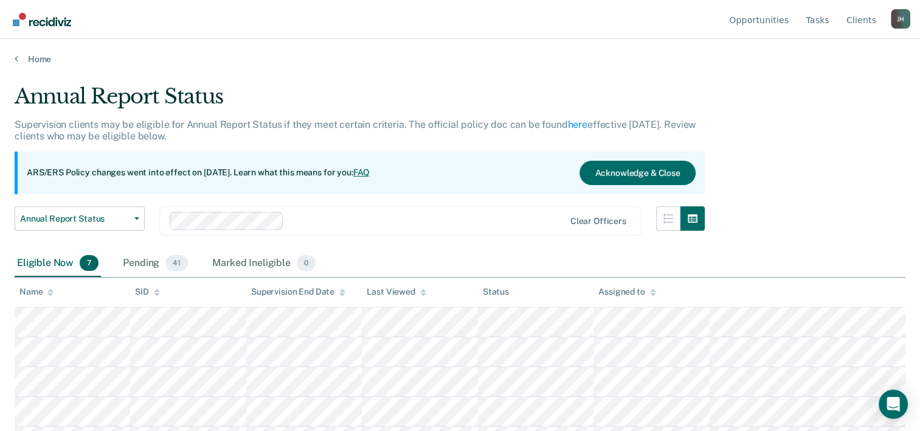
scroll to position [84, 0]
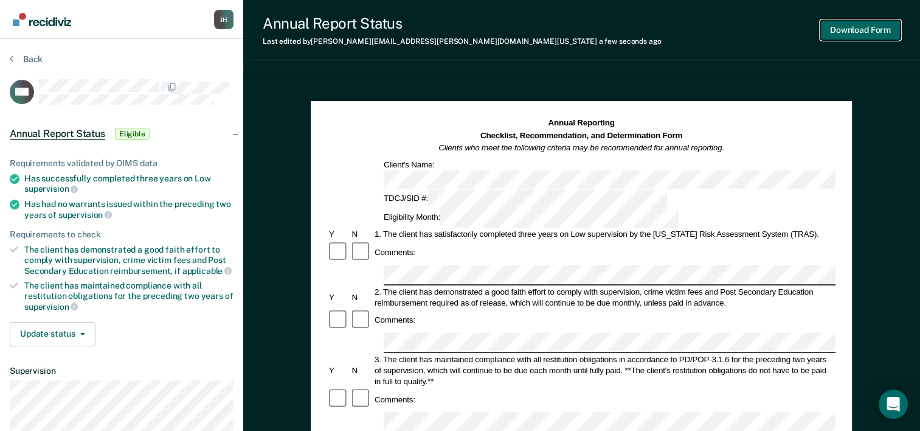
click at [847, 35] on button "Download Form" at bounding box center [860, 30] width 80 height 20
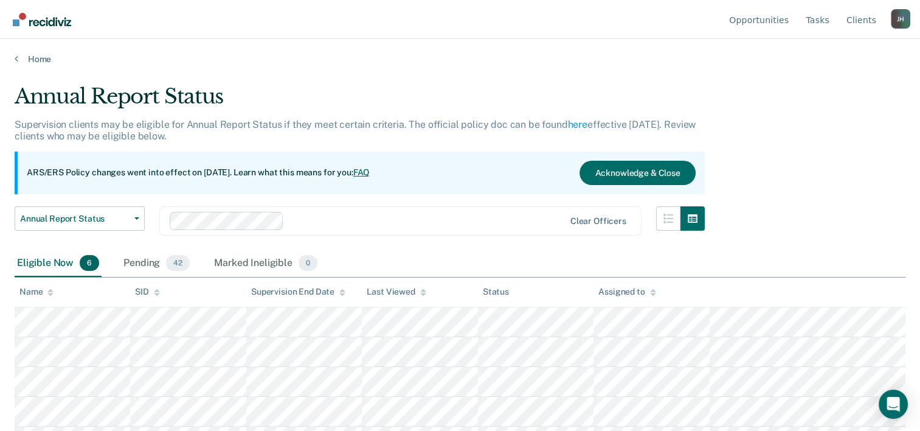
scroll to position [54, 0]
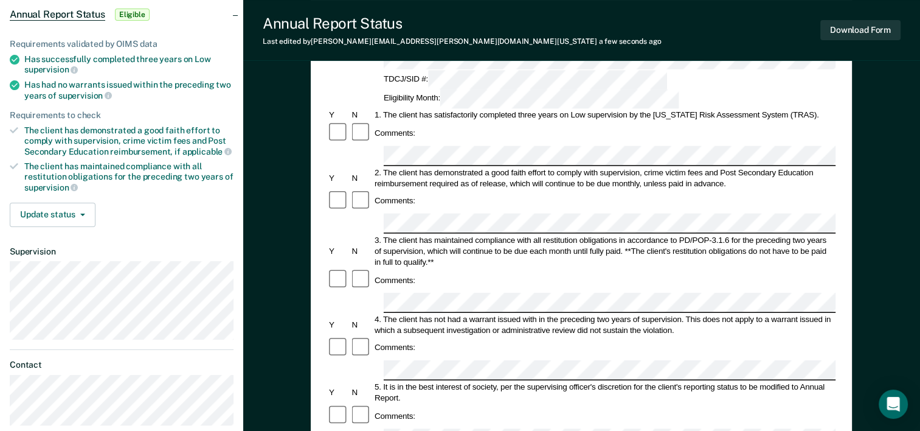
scroll to position [198, 0]
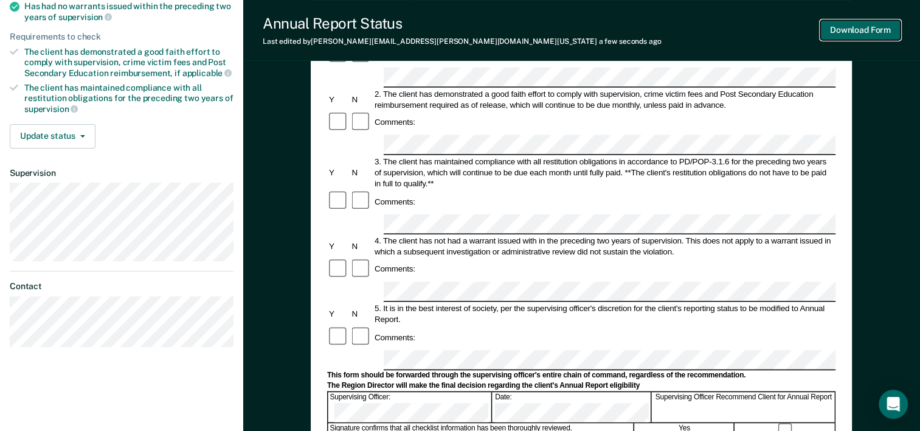
click at [827, 29] on button "Download Form" at bounding box center [860, 30] width 80 height 20
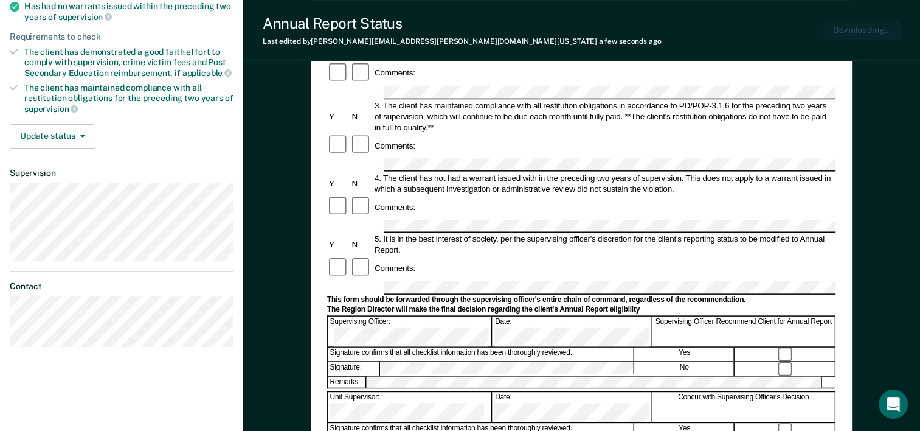
scroll to position [0, 0]
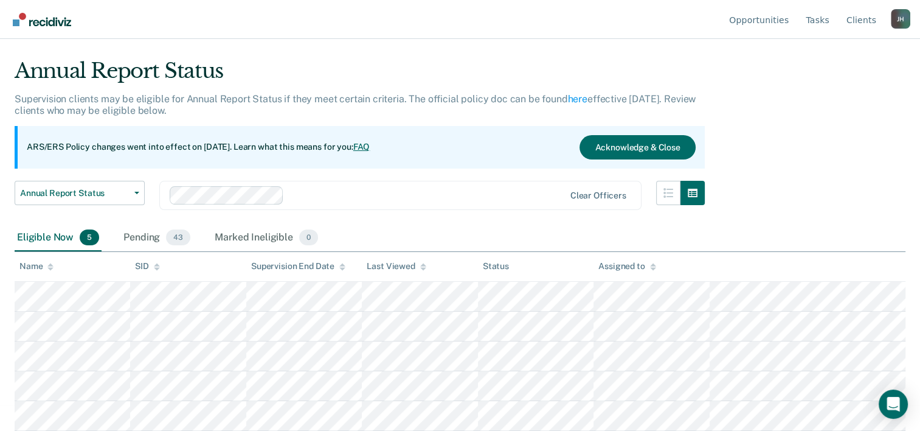
scroll to position [24, 0]
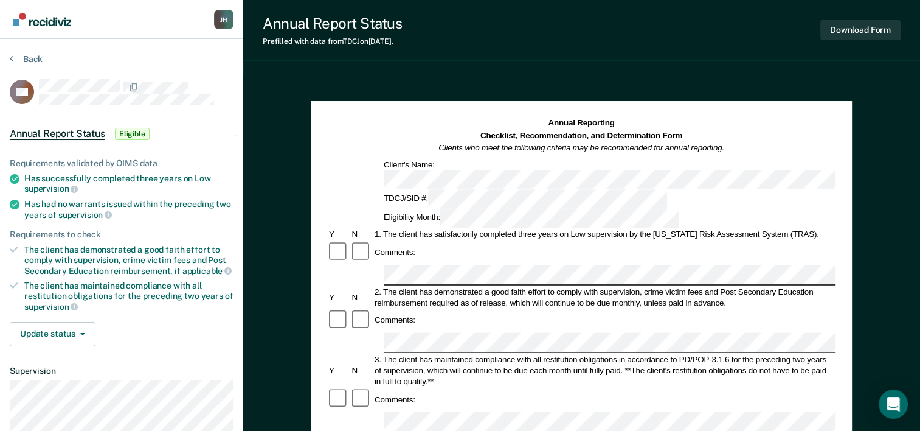
click at [405, 241] on div "Comments:" at bounding box center [581, 252] width 508 height 23
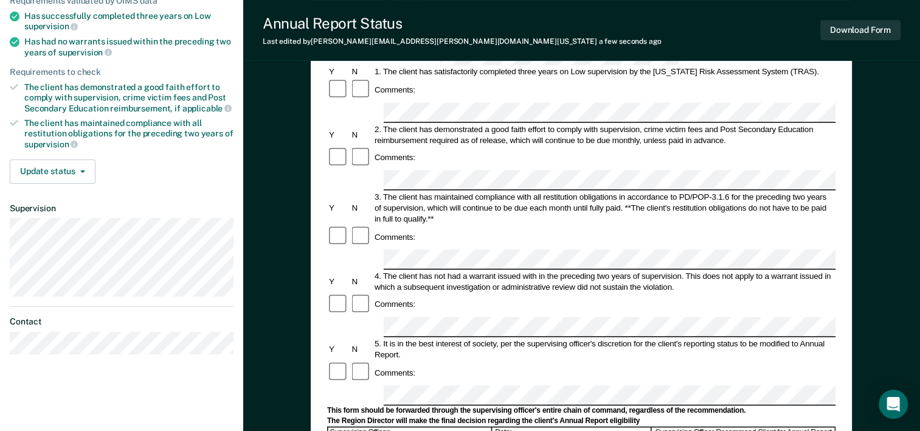
scroll to position [166, 0]
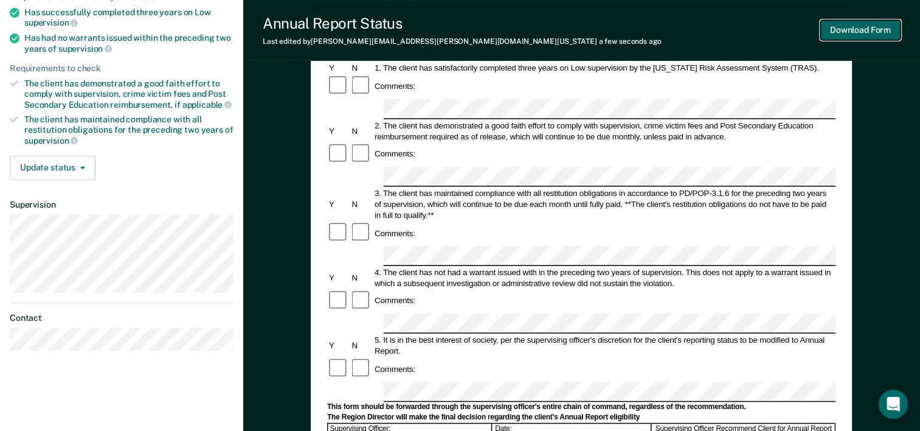
click at [844, 25] on button "Download Form" at bounding box center [860, 30] width 80 height 20
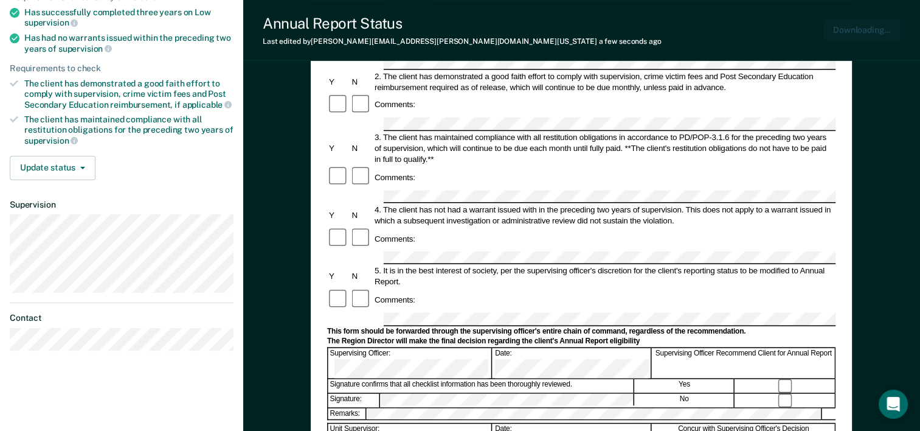
scroll to position [0, 0]
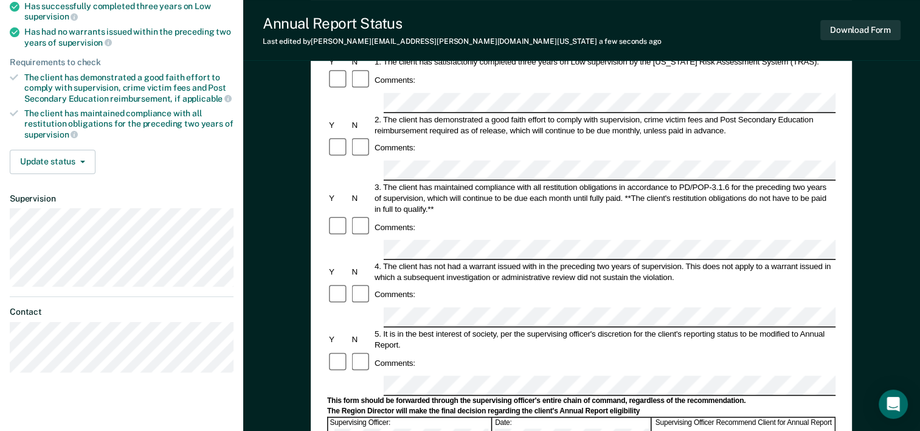
scroll to position [176, 0]
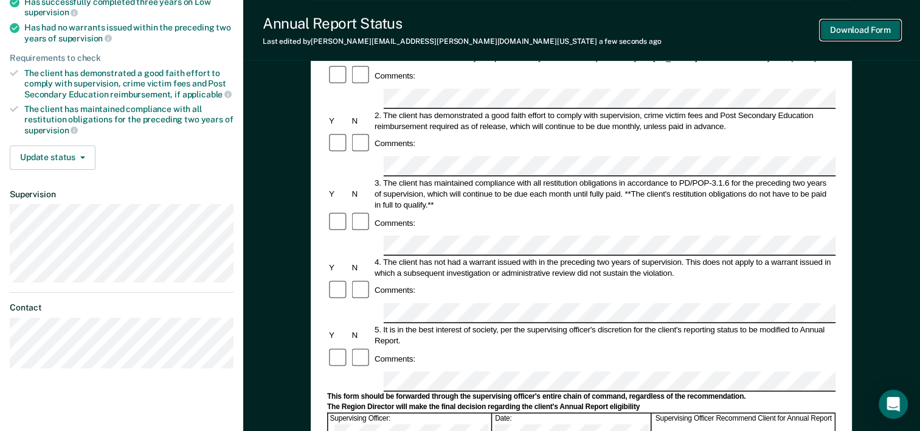
click at [854, 29] on button "Download Form" at bounding box center [860, 30] width 80 height 20
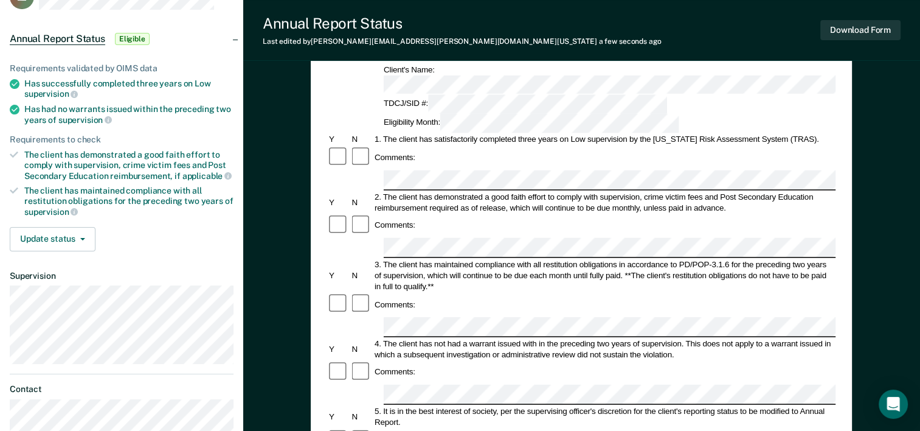
scroll to position [97, 0]
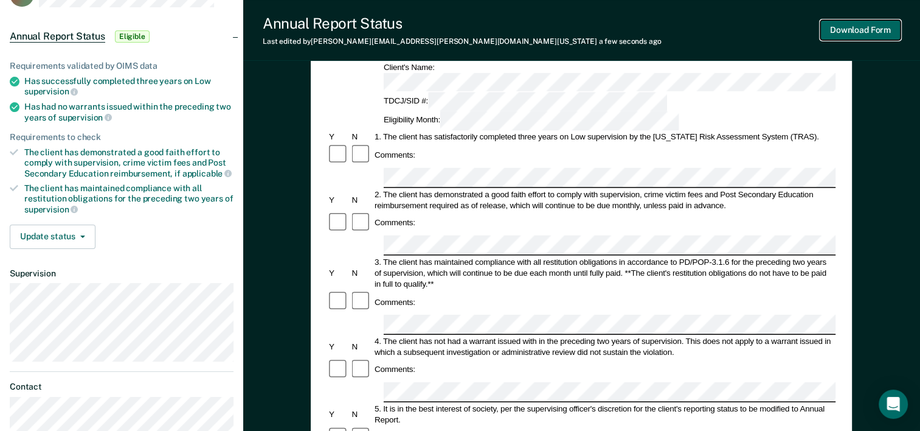
click at [833, 33] on button "Download Form" at bounding box center [860, 30] width 80 height 20
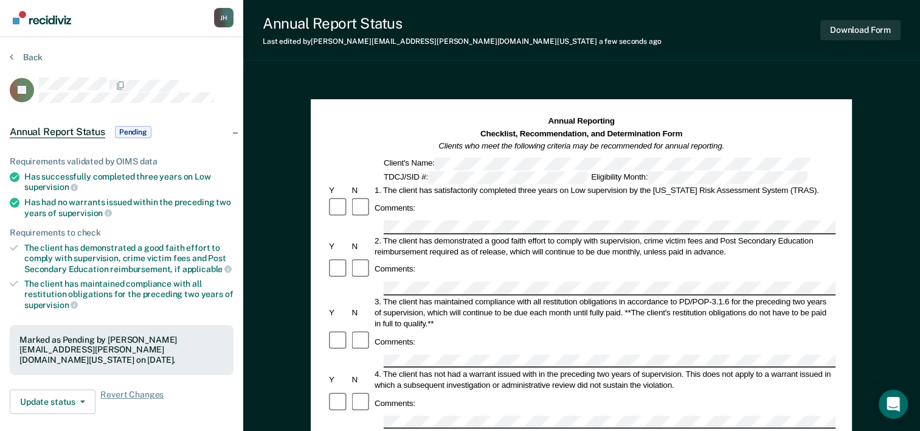
scroll to position [0, 0]
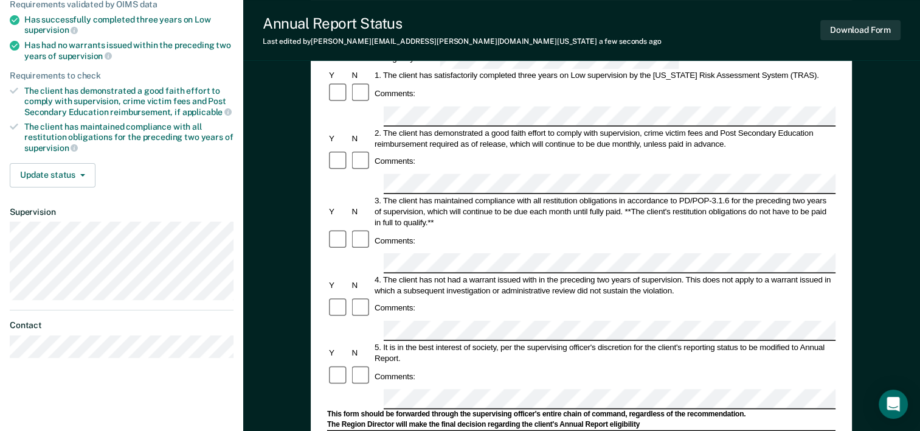
scroll to position [161, 0]
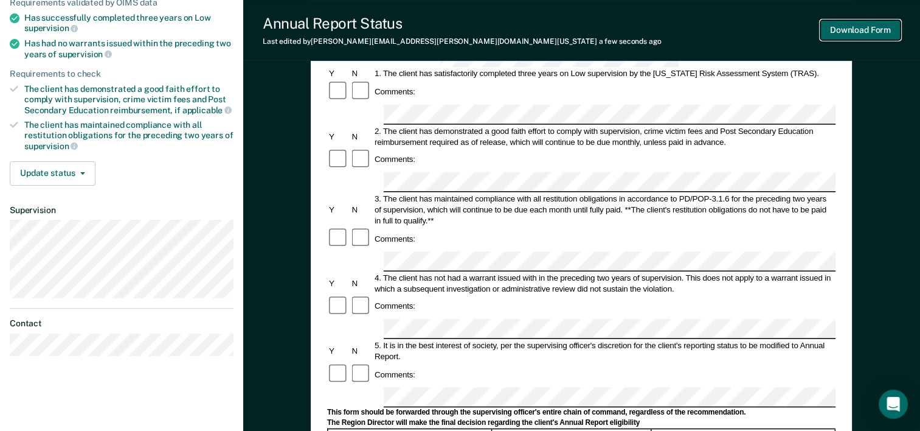
click at [834, 34] on button "Download Form" at bounding box center [860, 30] width 80 height 20
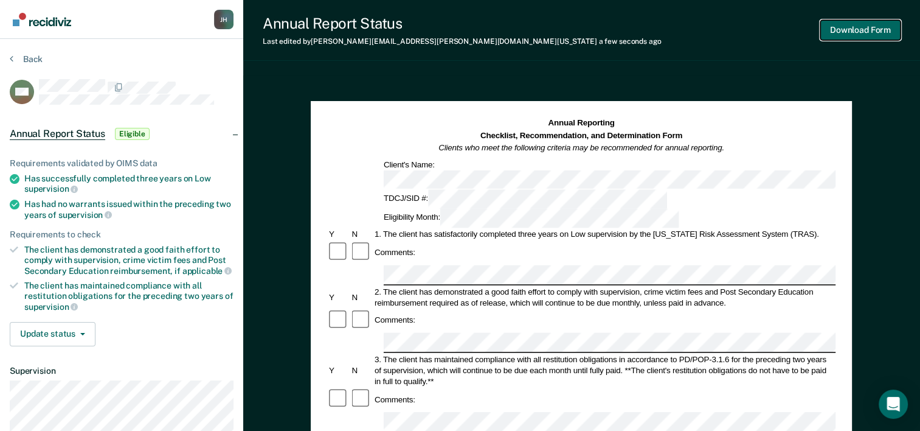
click at [854, 33] on button "Download Form" at bounding box center [860, 30] width 80 height 20
